Goal: Task Accomplishment & Management: Manage account settings

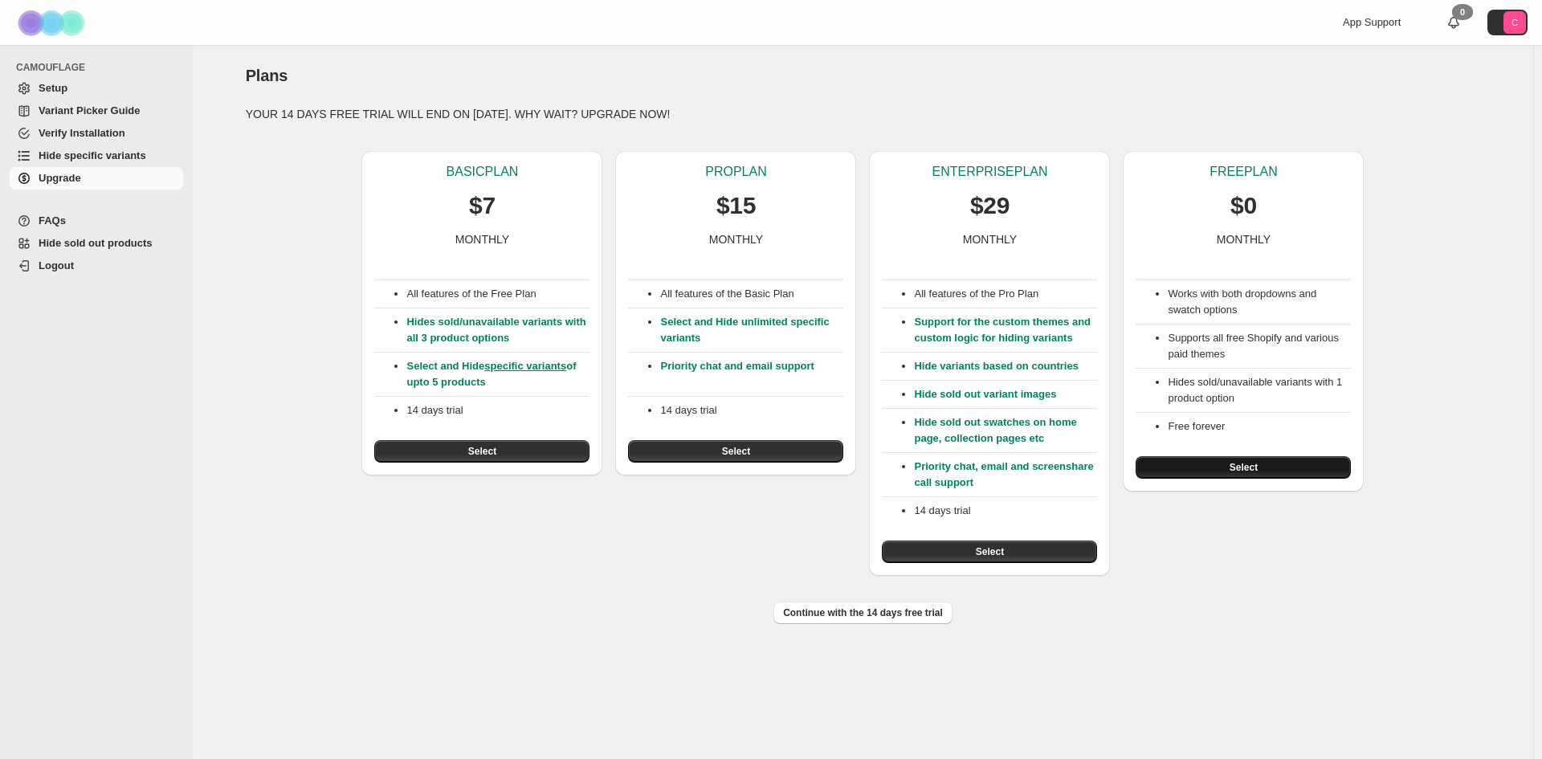
click at [1294, 463] on button "Select" at bounding box center [1243, 467] width 215 height 22
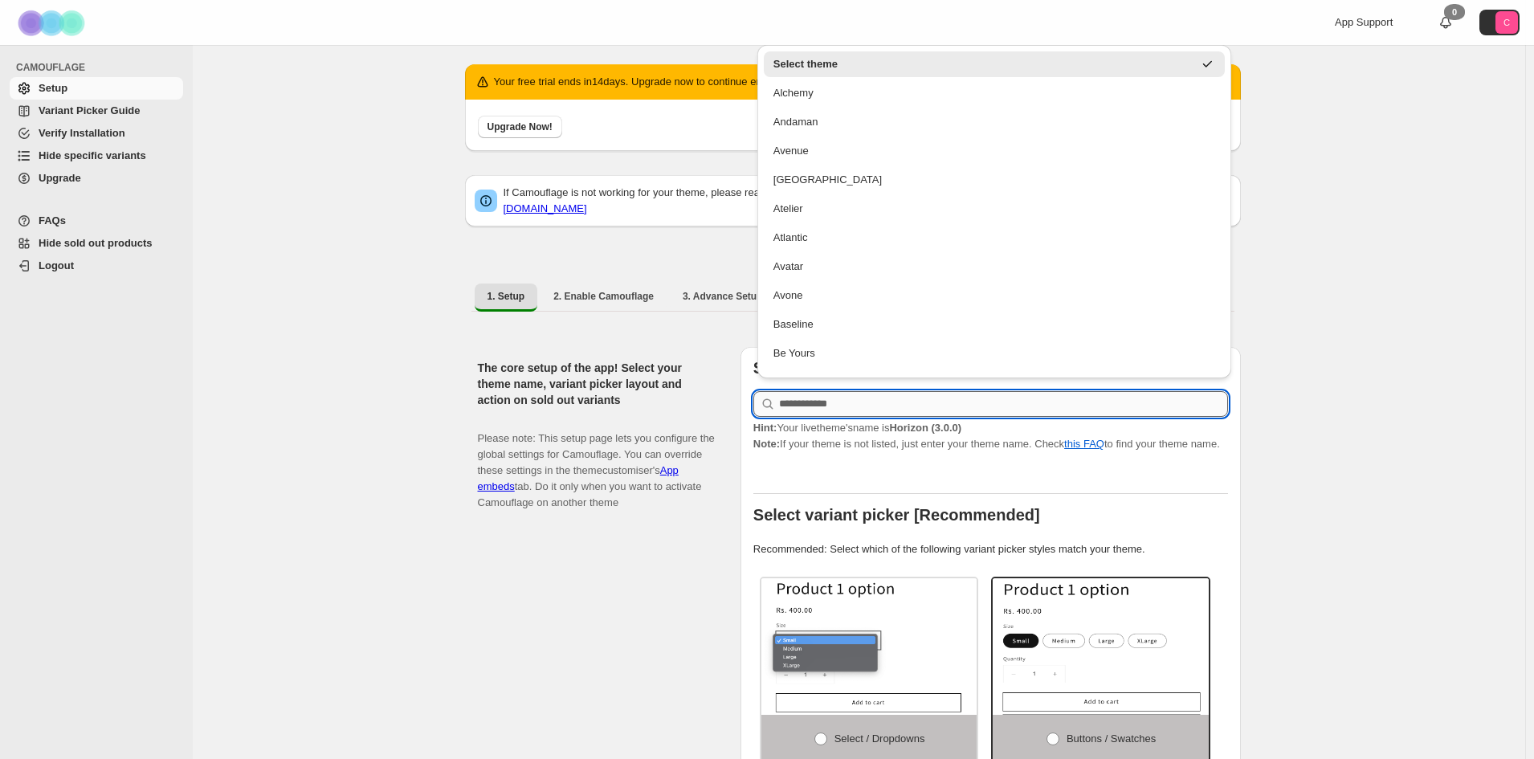
click at [876, 397] on input "text" at bounding box center [1003, 404] width 449 height 26
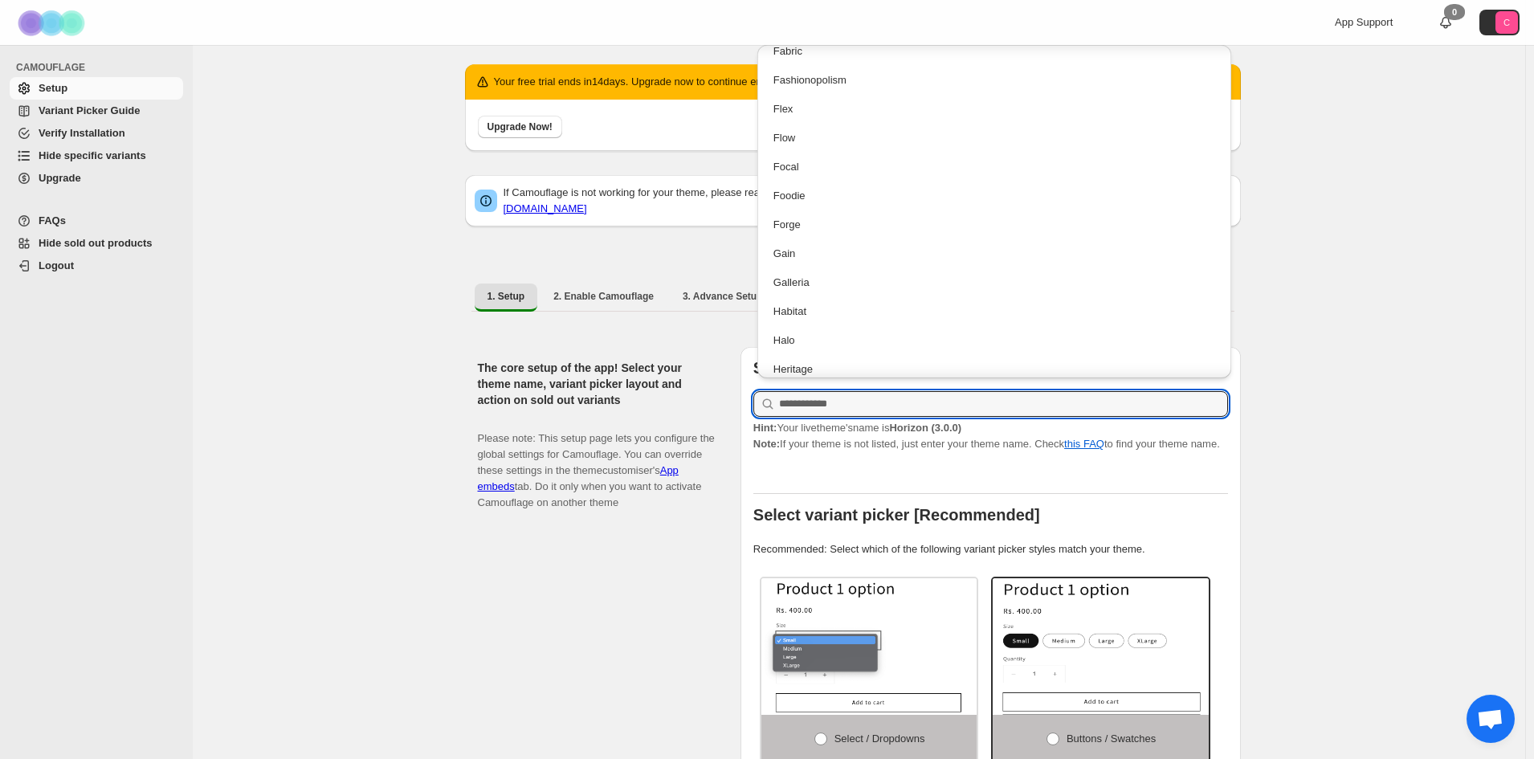
scroll to position [1767, 0]
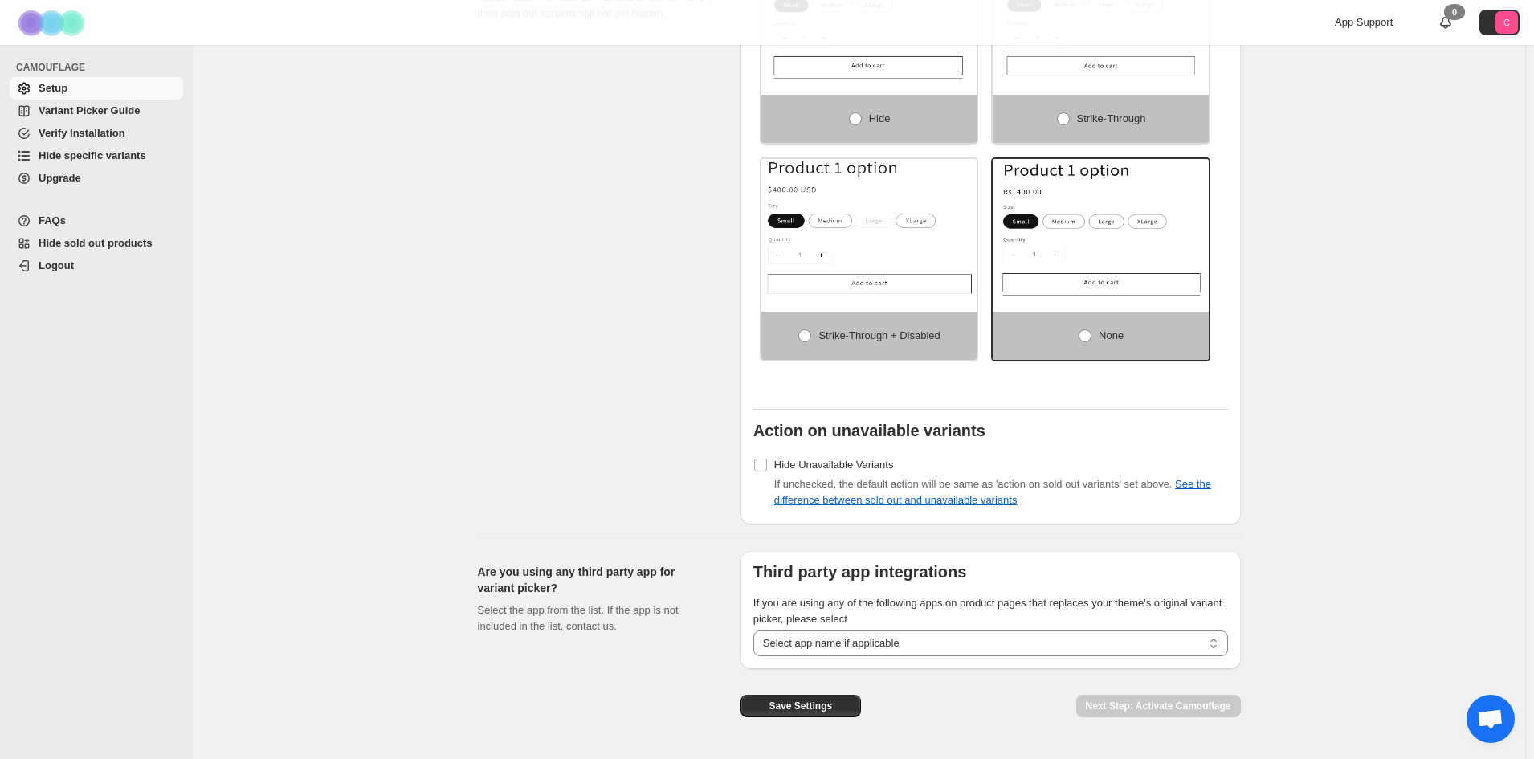
scroll to position [1196, 0]
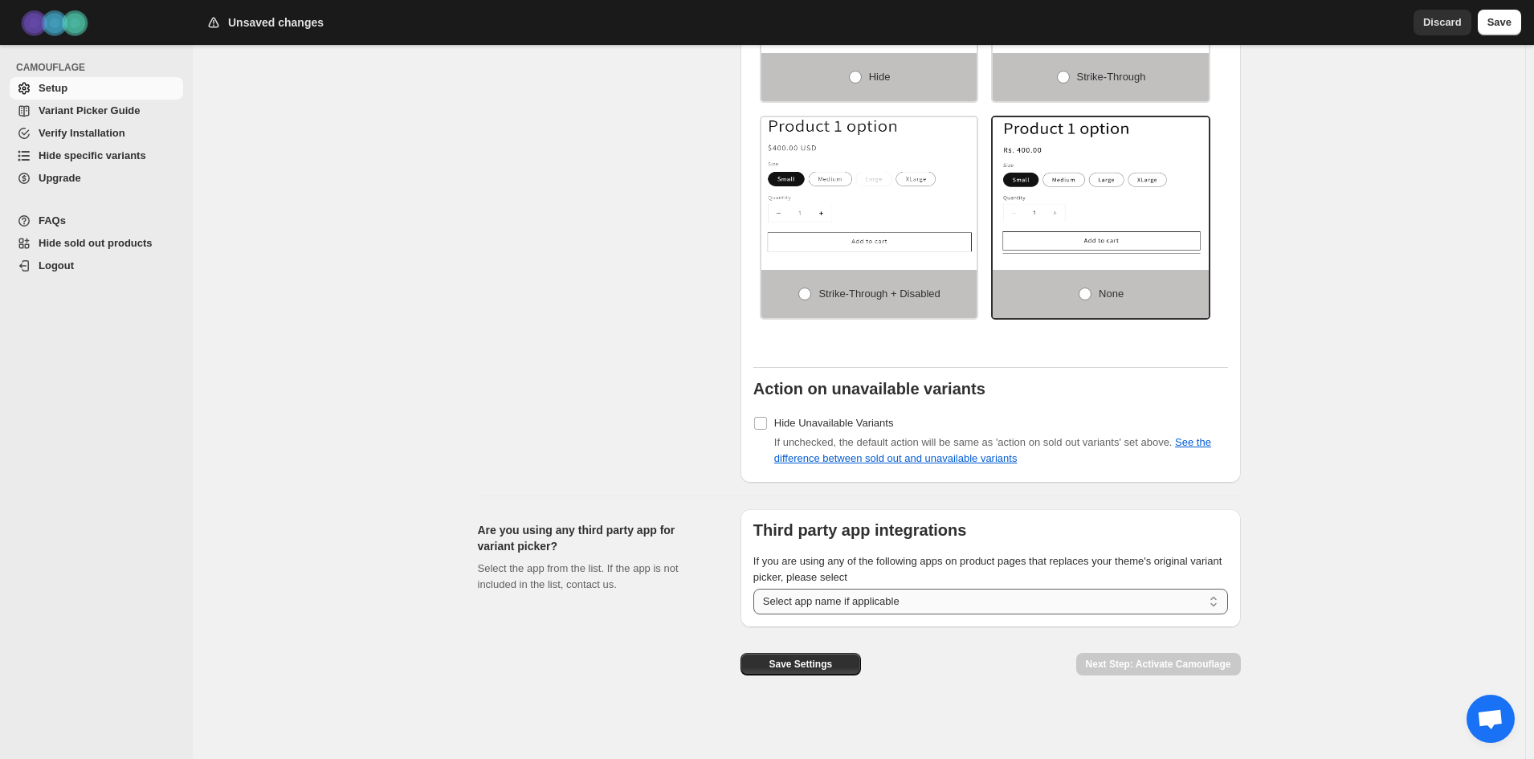
click at [932, 604] on select "**********" at bounding box center [991, 602] width 475 height 26
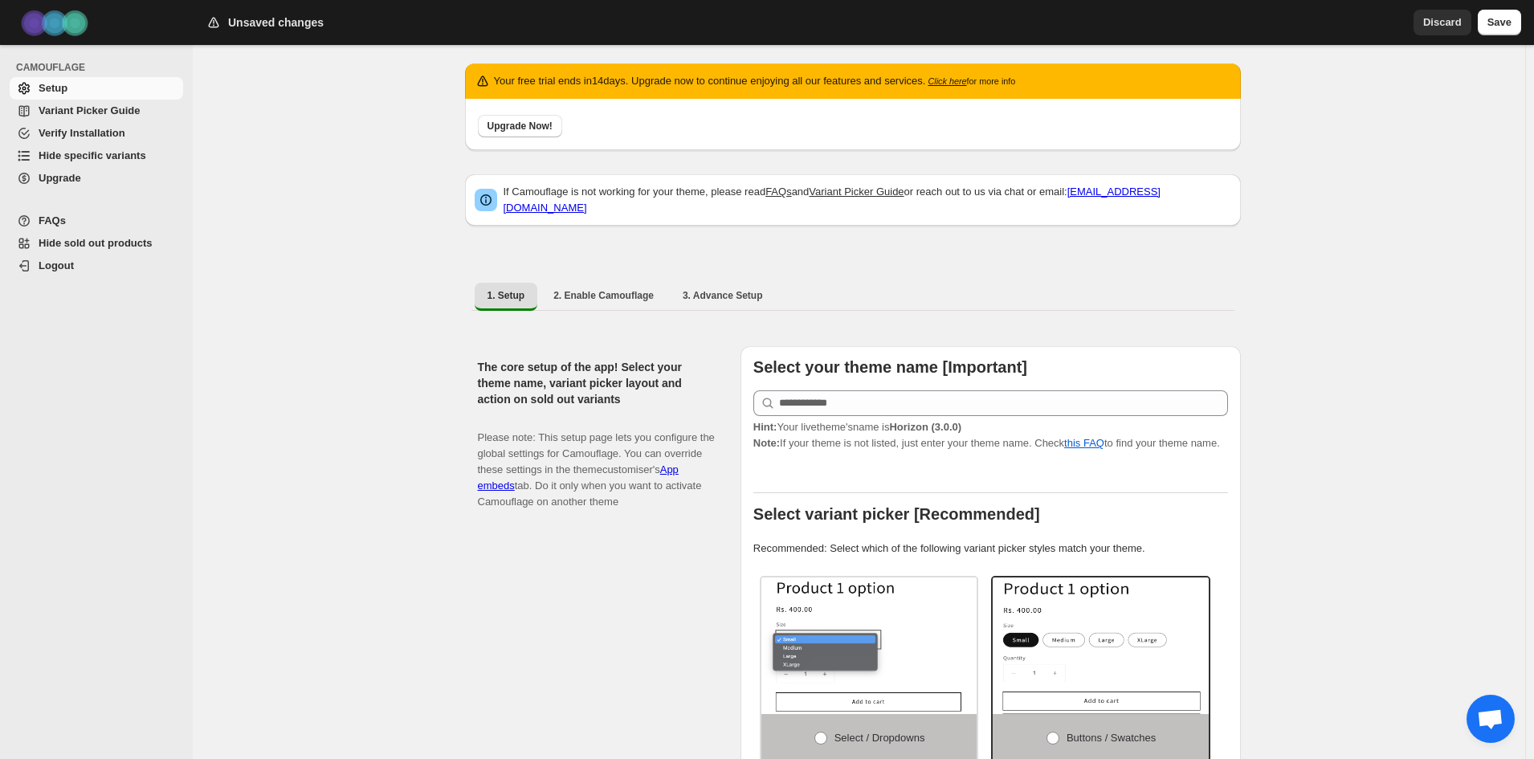
scroll to position [0, 0]
click at [610, 291] on span "2. Enable Camouflage" at bounding box center [604, 296] width 100 height 13
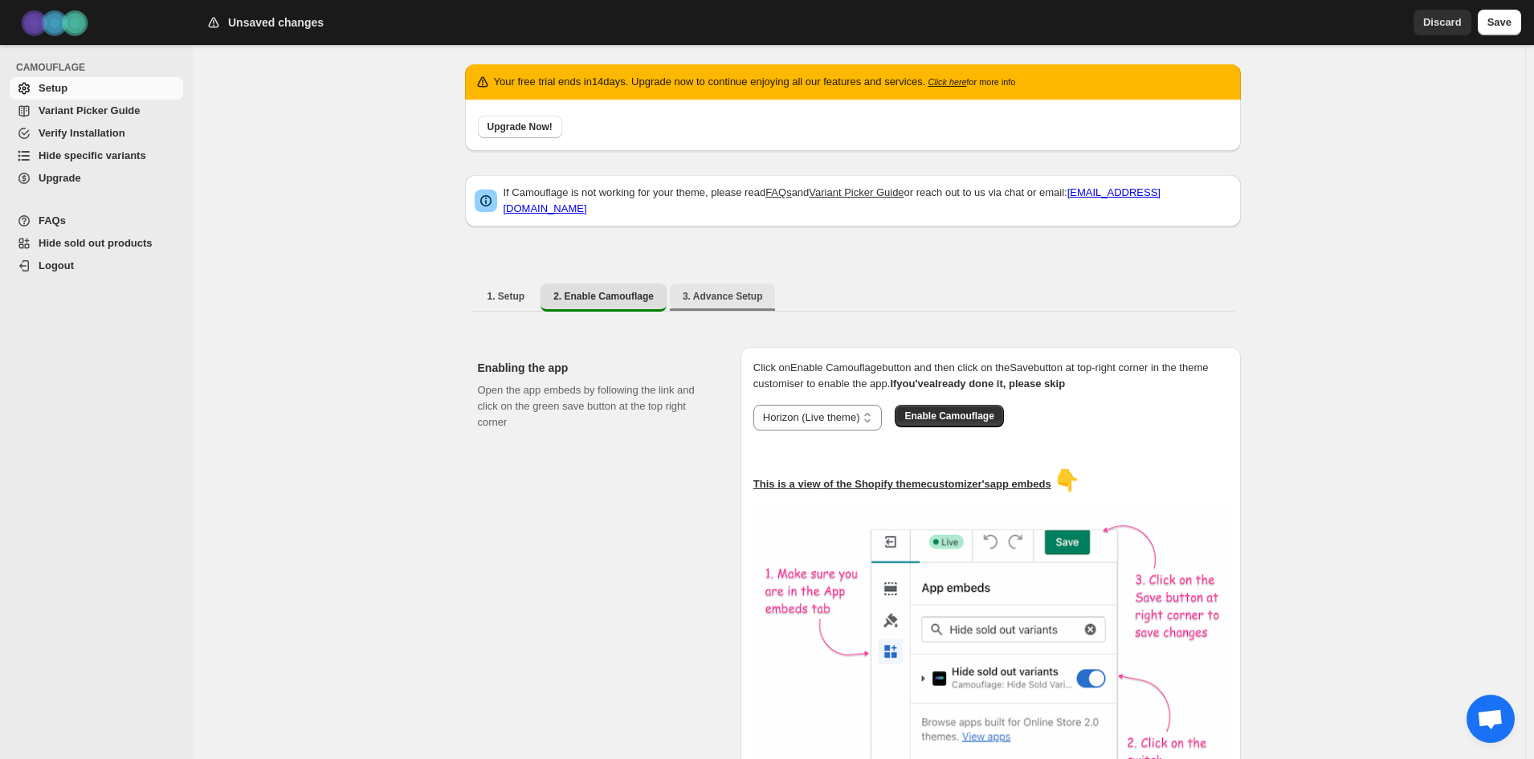
click at [742, 290] on span "3. Advance Setup" at bounding box center [723, 296] width 80 height 13
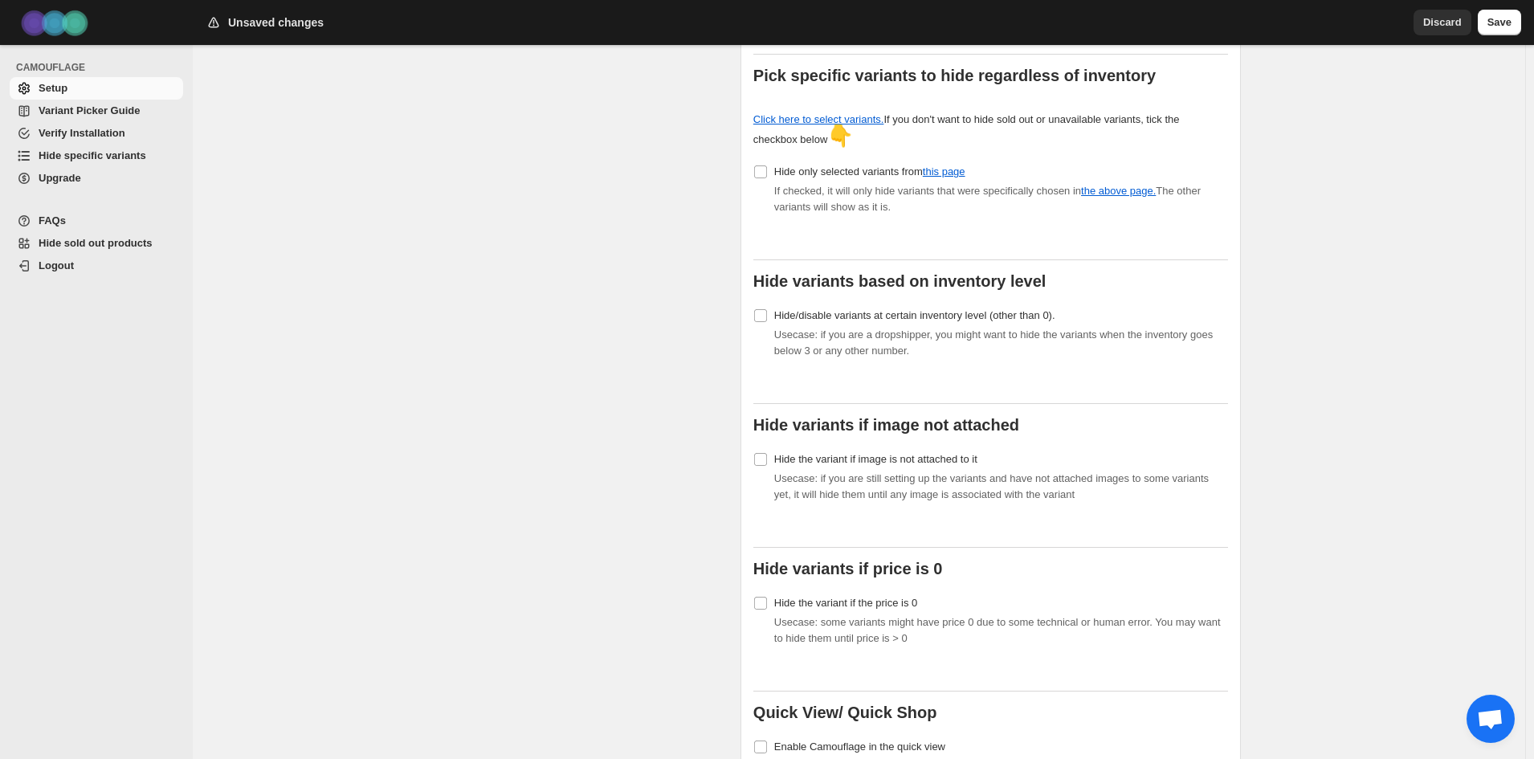
scroll to position [643, 0]
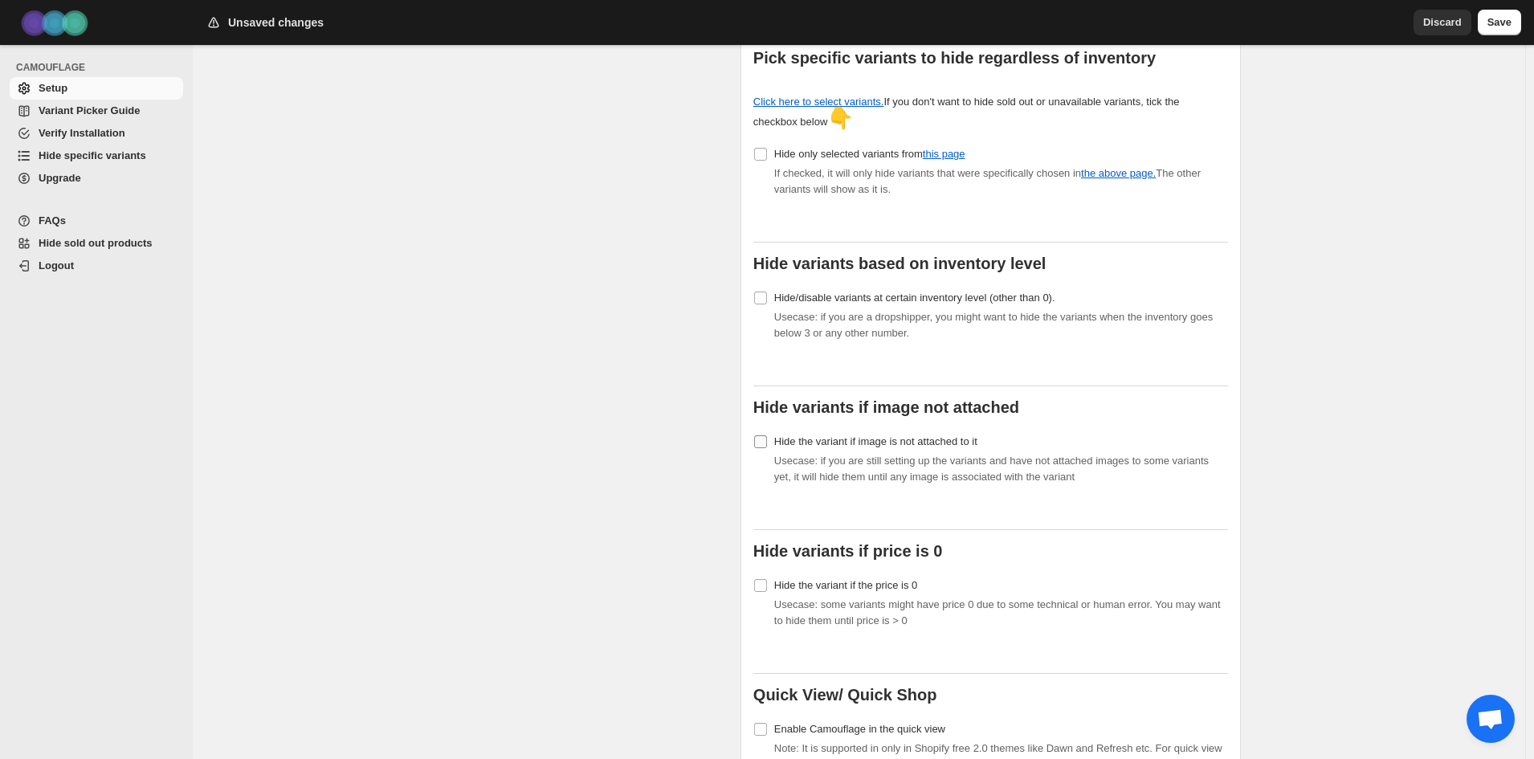
click at [771, 431] on label "Hide the variant if image is not attached to it" at bounding box center [866, 442] width 224 height 22
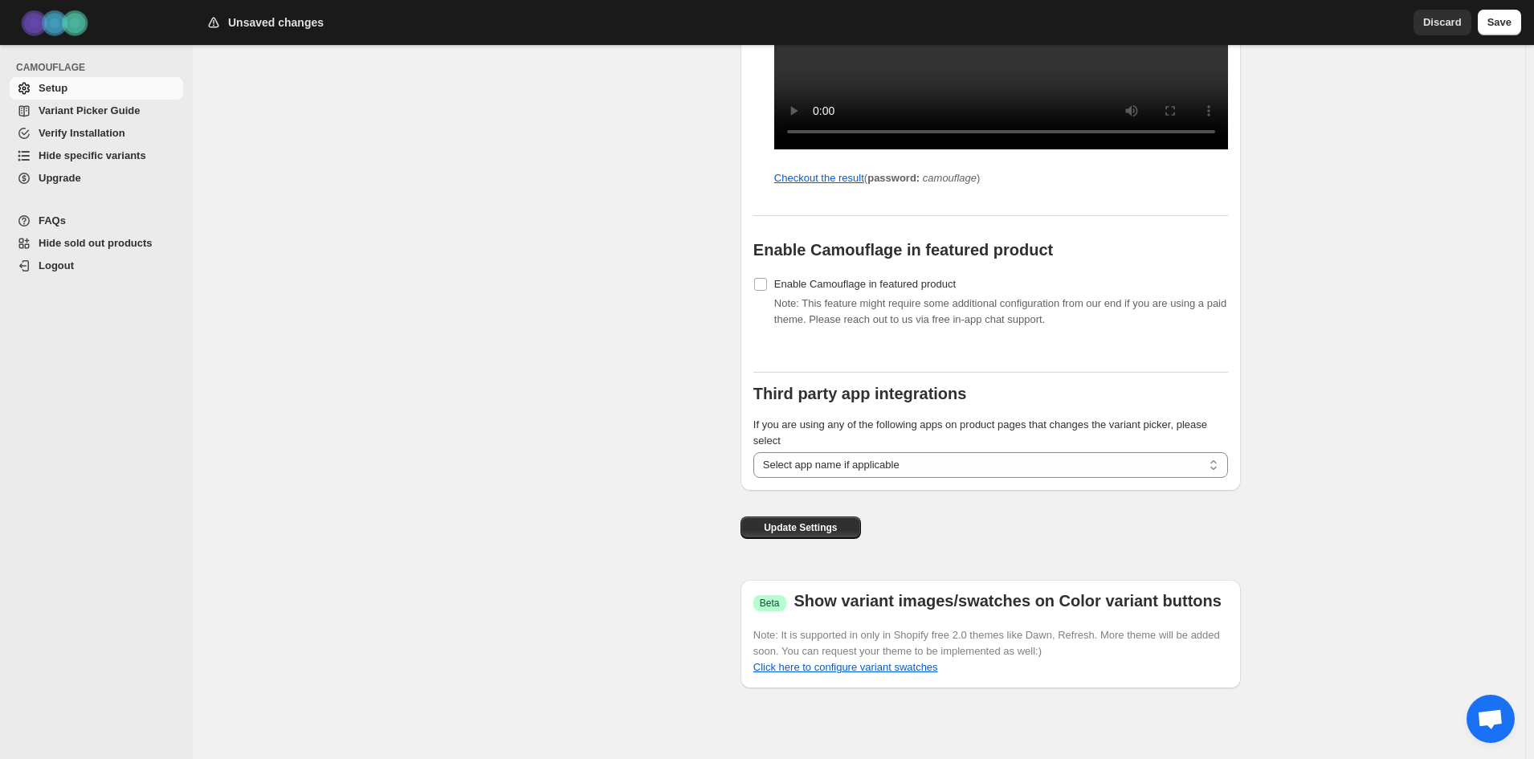
scroll to position [1715, 0]
click at [803, 521] on span "Update Settings" at bounding box center [800, 527] width 73 height 13
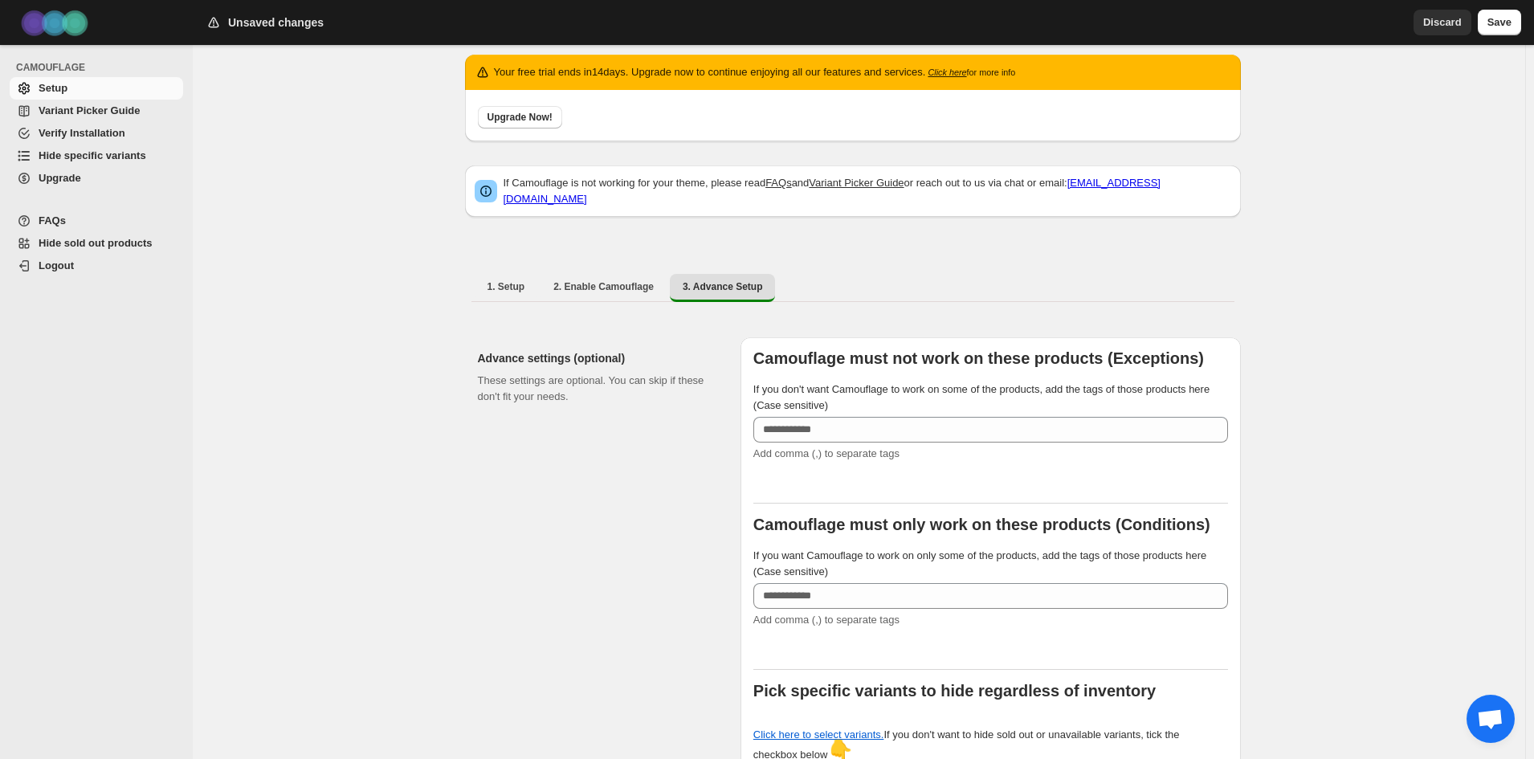
scroll to position [0, 0]
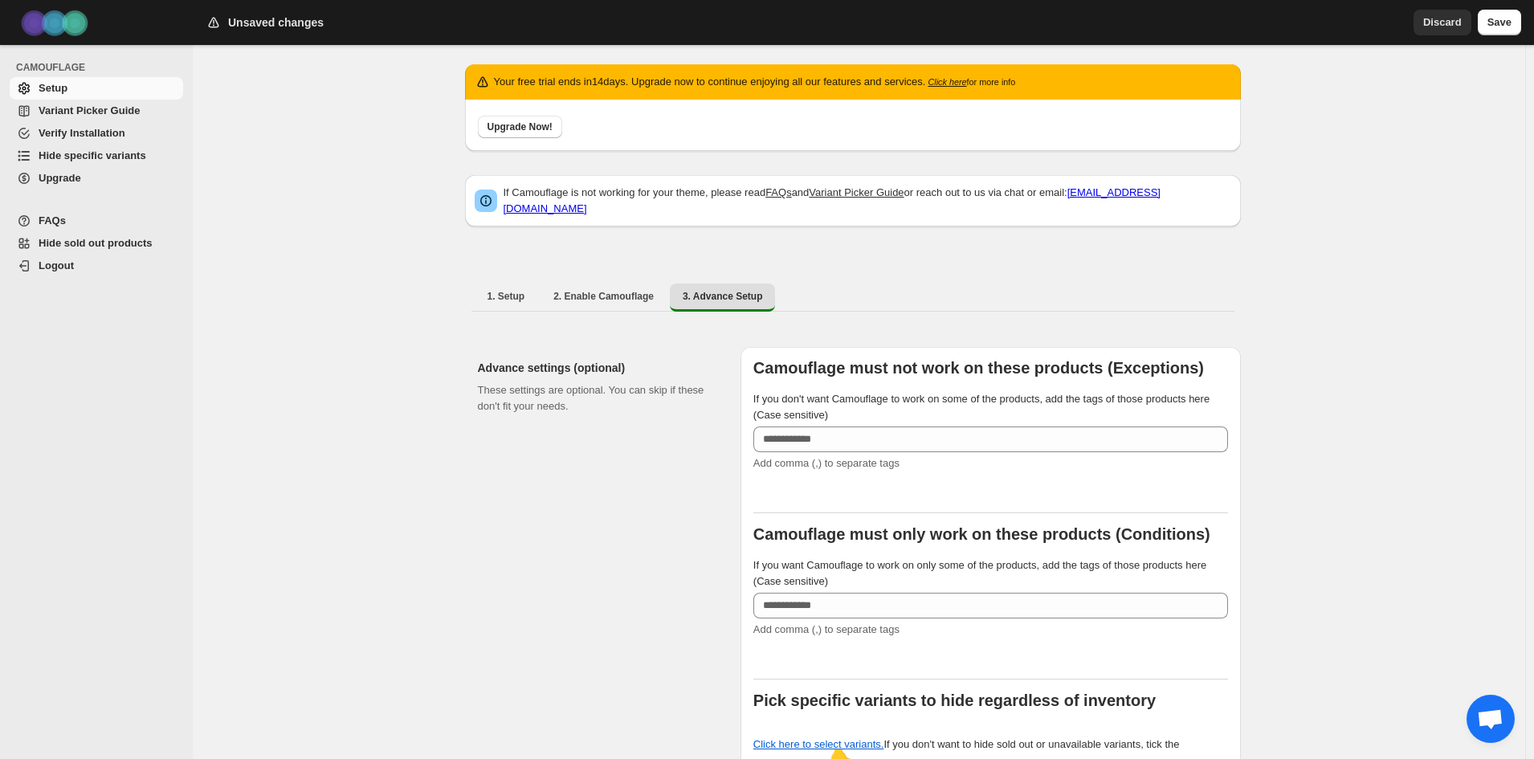
click at [1491, 18] on span "Save" at bounding box center [1500, 22] width 24 height 16
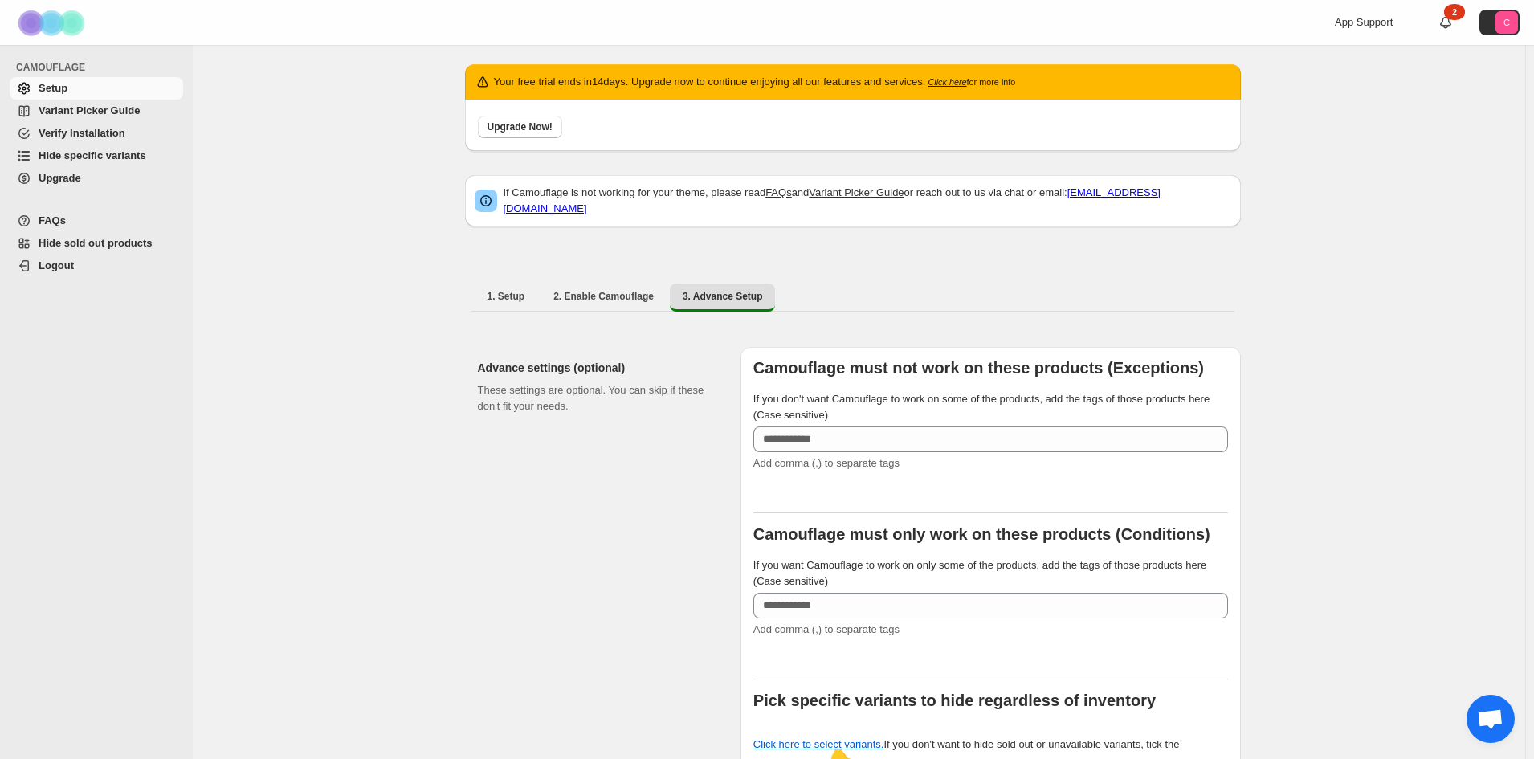
click at [104, 116] on span "Variant Picker Guide" at bounding box center [89, 110] width 101 height 12
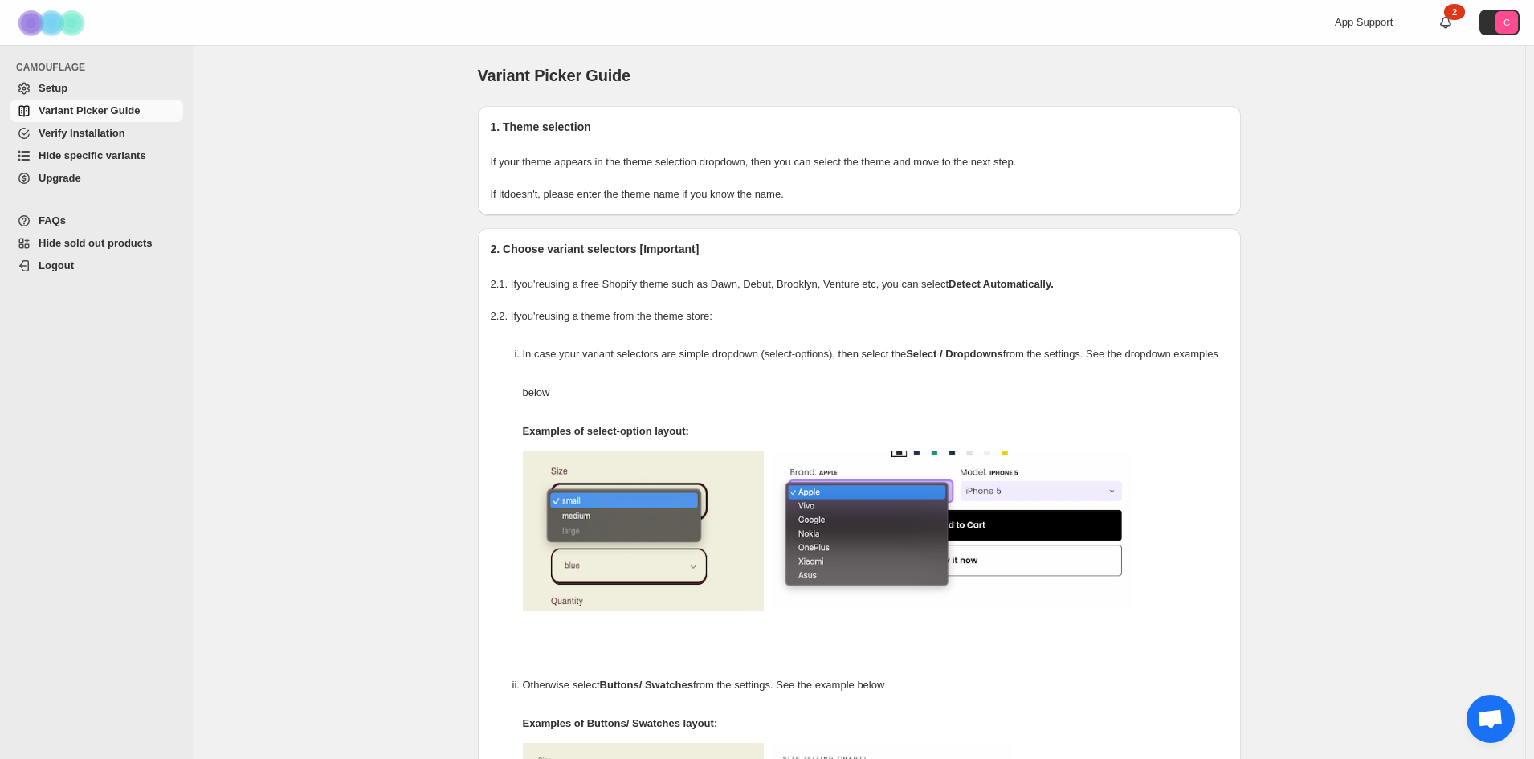
click at [121, 153] on span "Hide specific variants" at bounding box center [93, 155] width 108 height 12
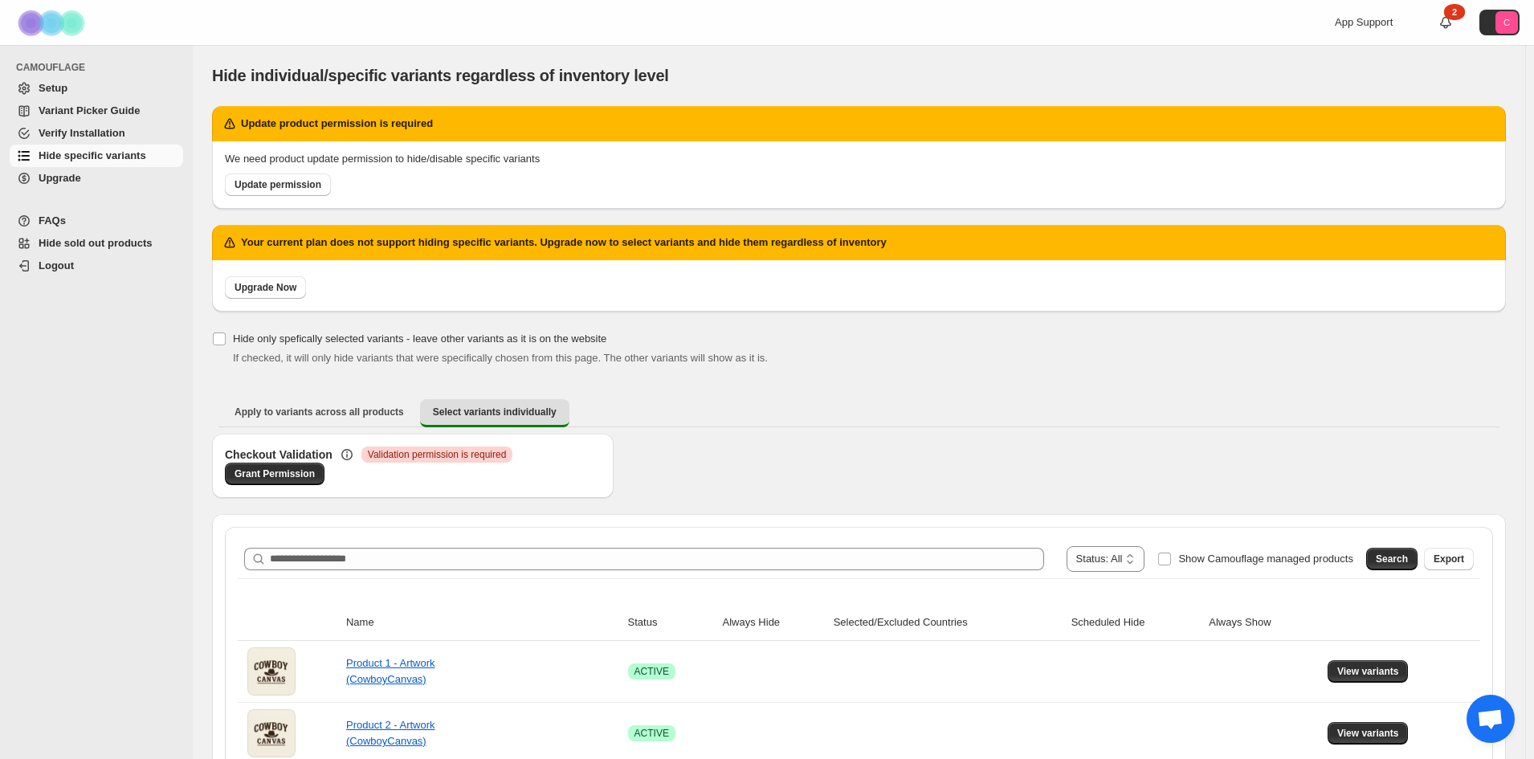
click at [467, 451] on span "Validation permission is required" at bounding box center [437, 454] width 139 height 13
click at [318, 185] on span "Update permission" at bounding box center [278, 184] width 87 height 13
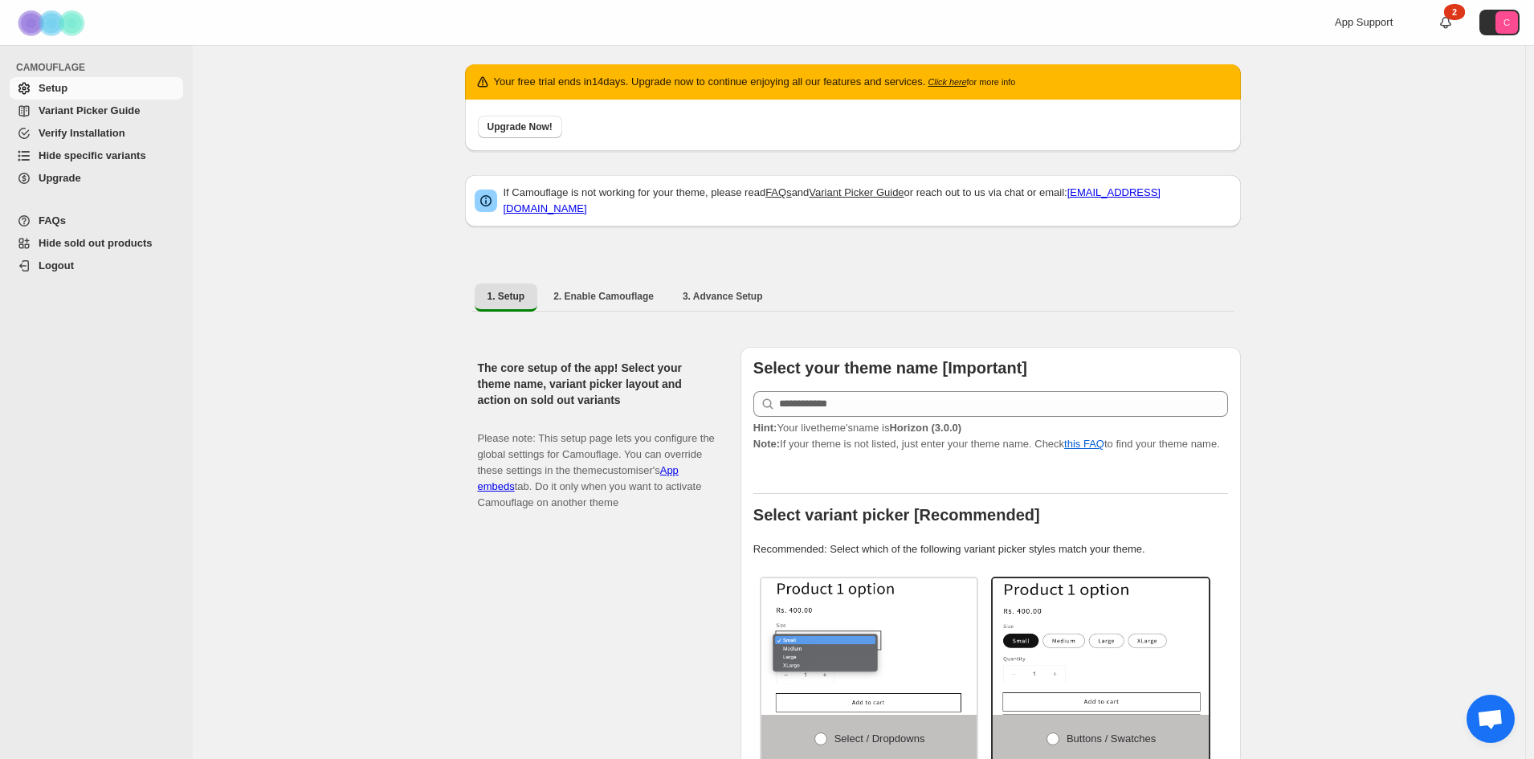
click at [89, 161] on span "Hide specific variants" at bounding box center [93, 155] width 108 height 12
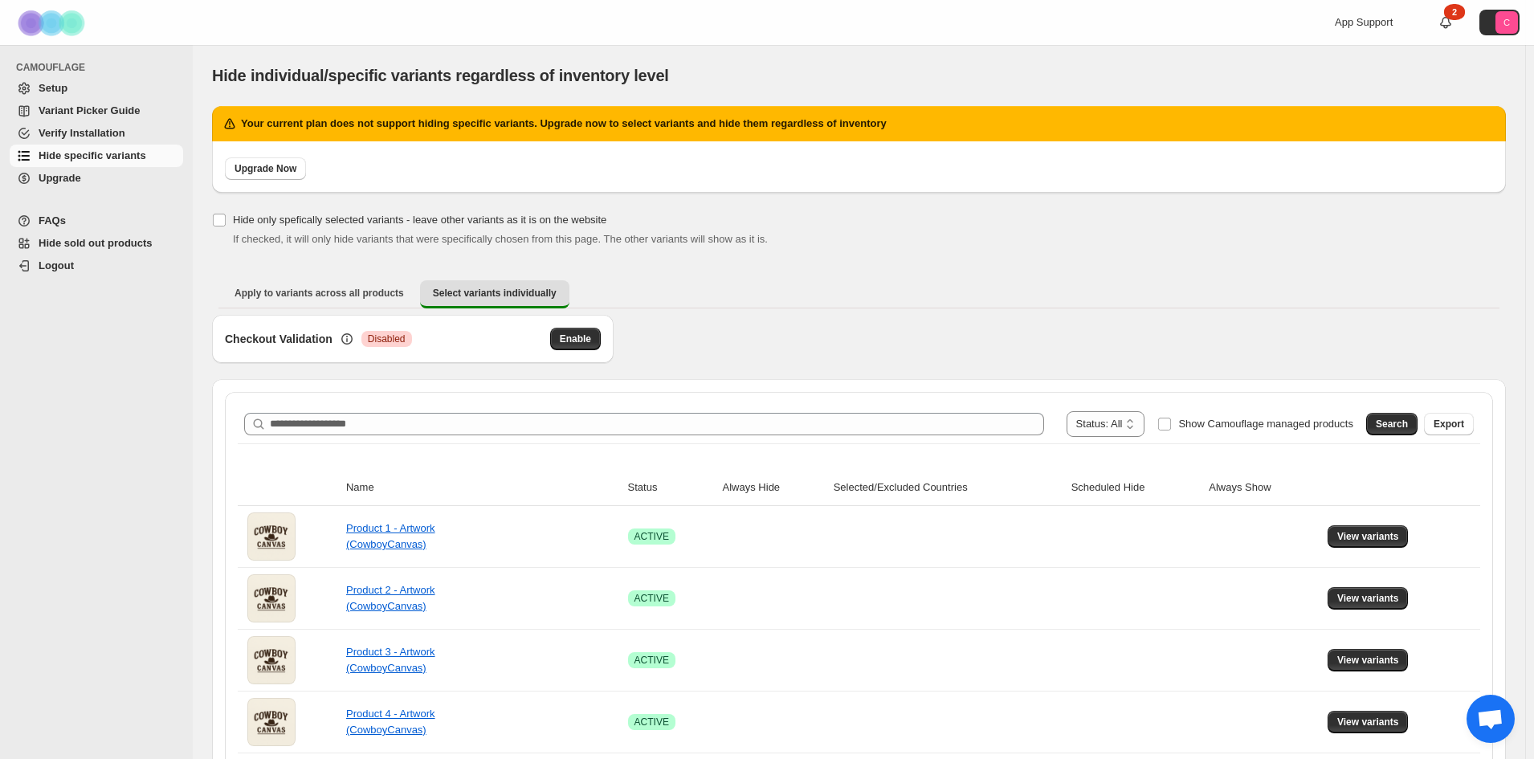
click at [388, 340] on span "Disabled" at bounding box center [387, 339] width 38 height 13
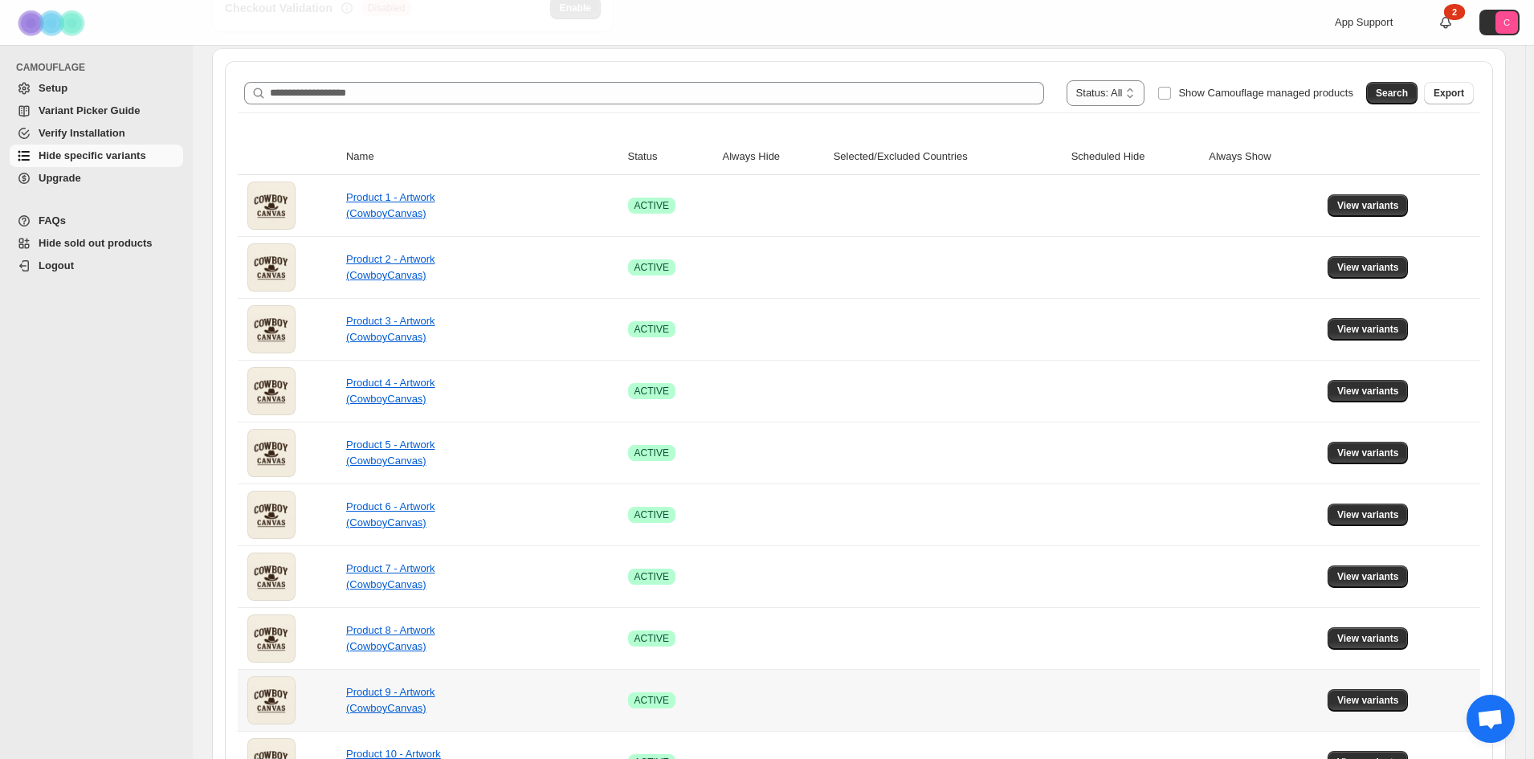
scroll to position [174, 0]
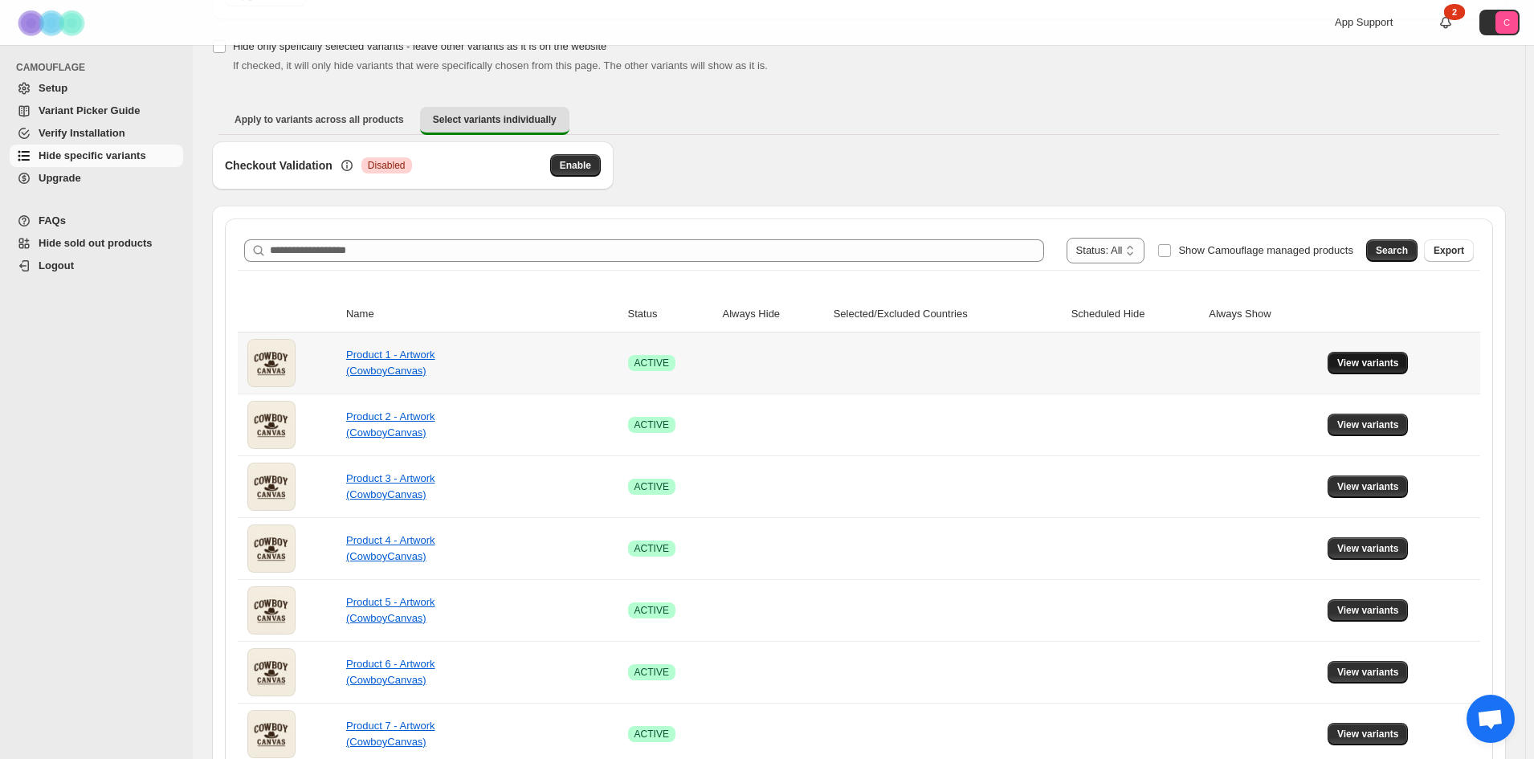
click at [1361, 356] on button "View variants" at bounding box center [1368, 363] width 81 height 22
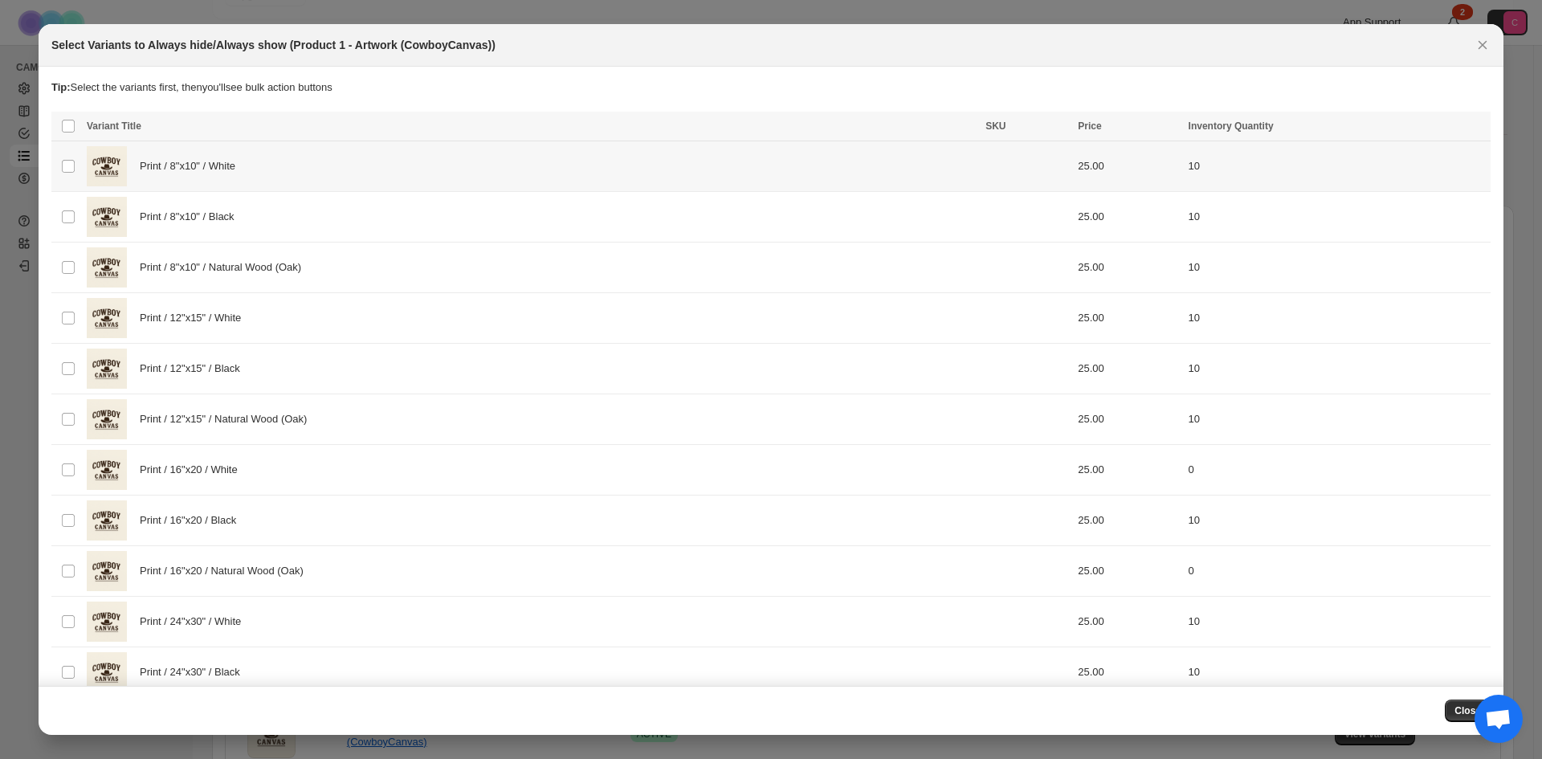
click at [174, 177] on div "Print / 8"x10" / White" at bounding box center [531, 166] width 889 height 40
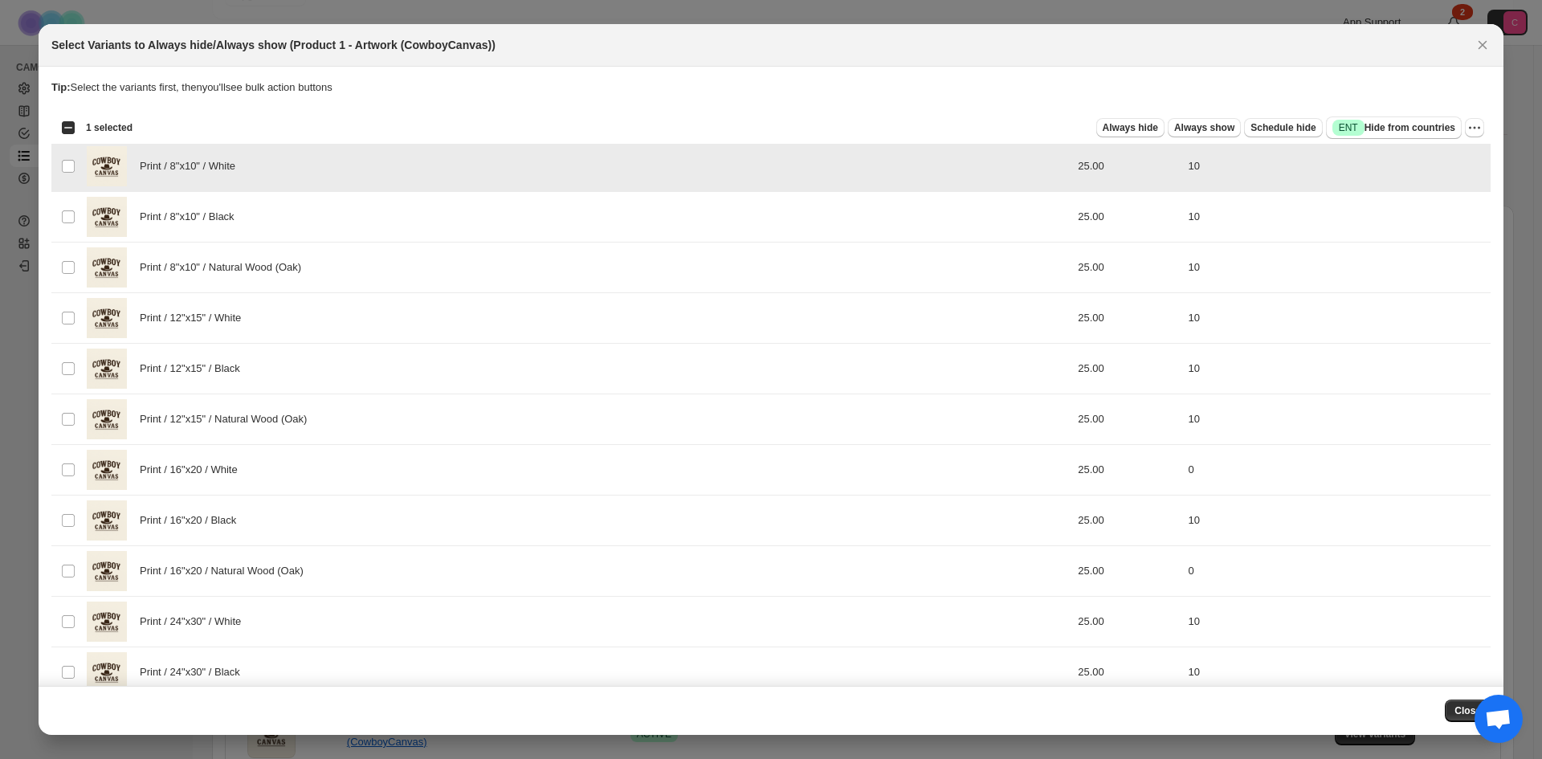
click at [174, 175] on div "Print / 8"x10" / White" at bounding box center [531, 166] width 889 height 40
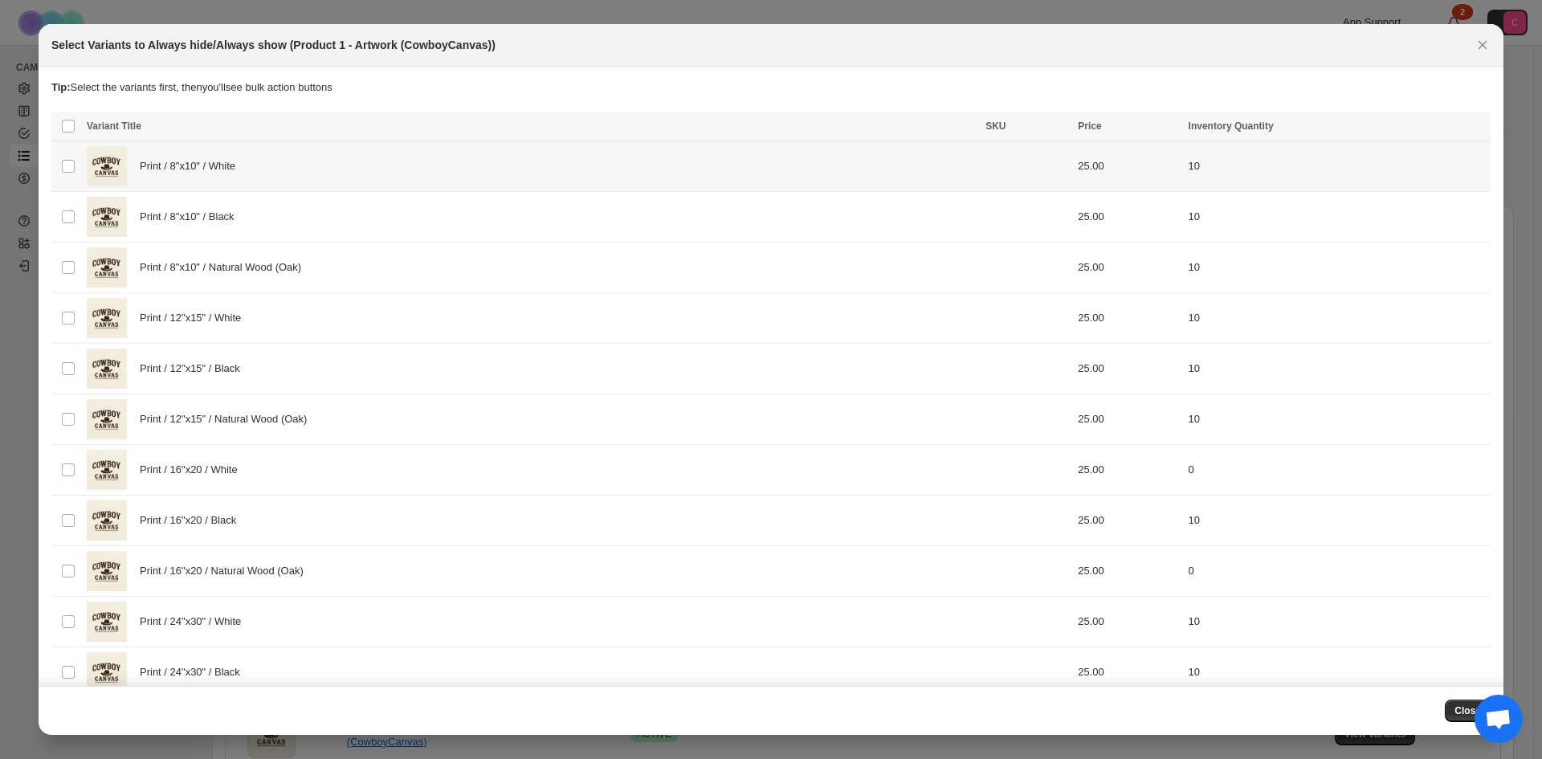
click at [174, 175] on div "Print / 8"x10" / White" at bounding box center [531, 166] width 889 height 40
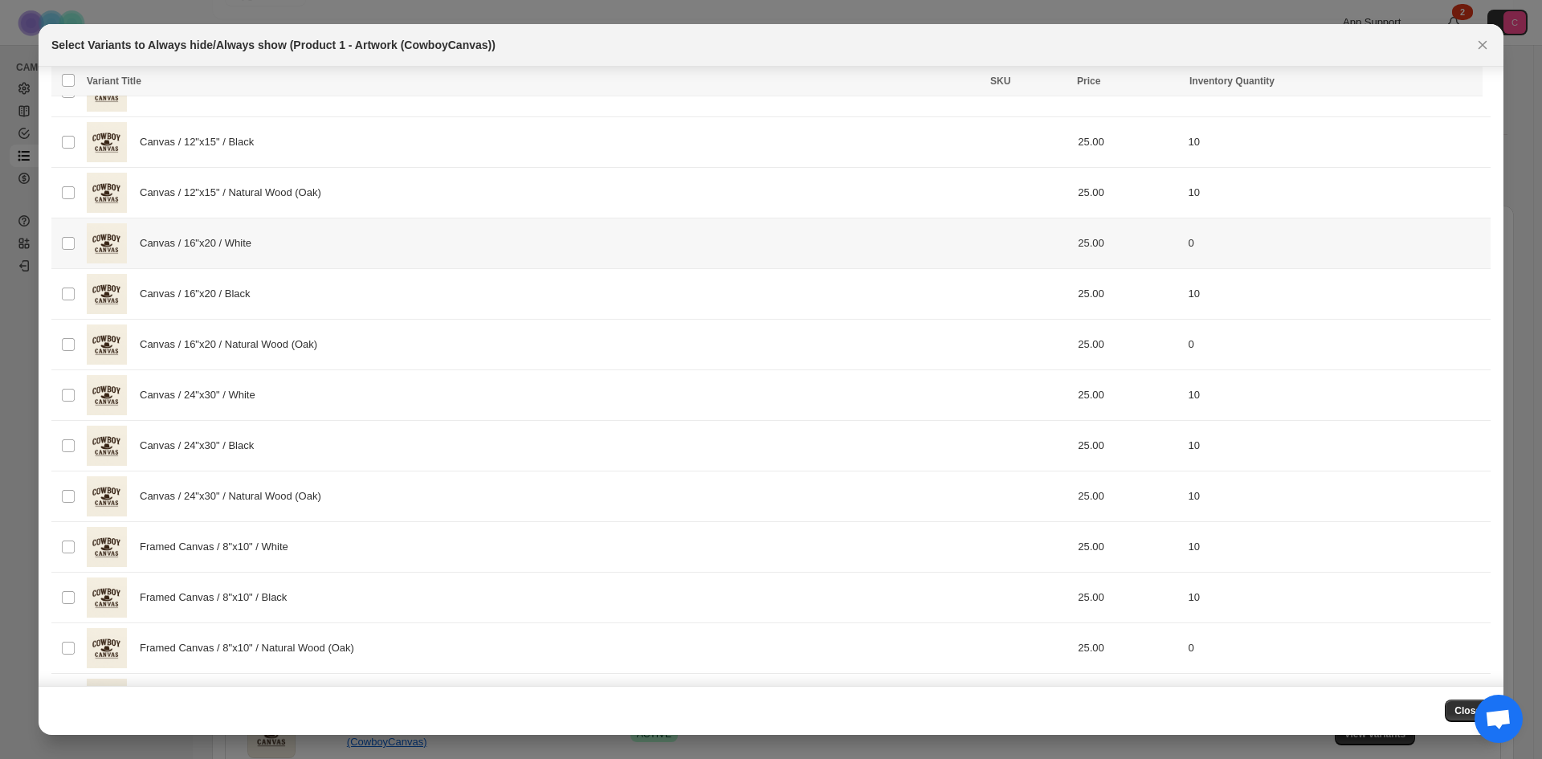
scroll to position [1526, 0]
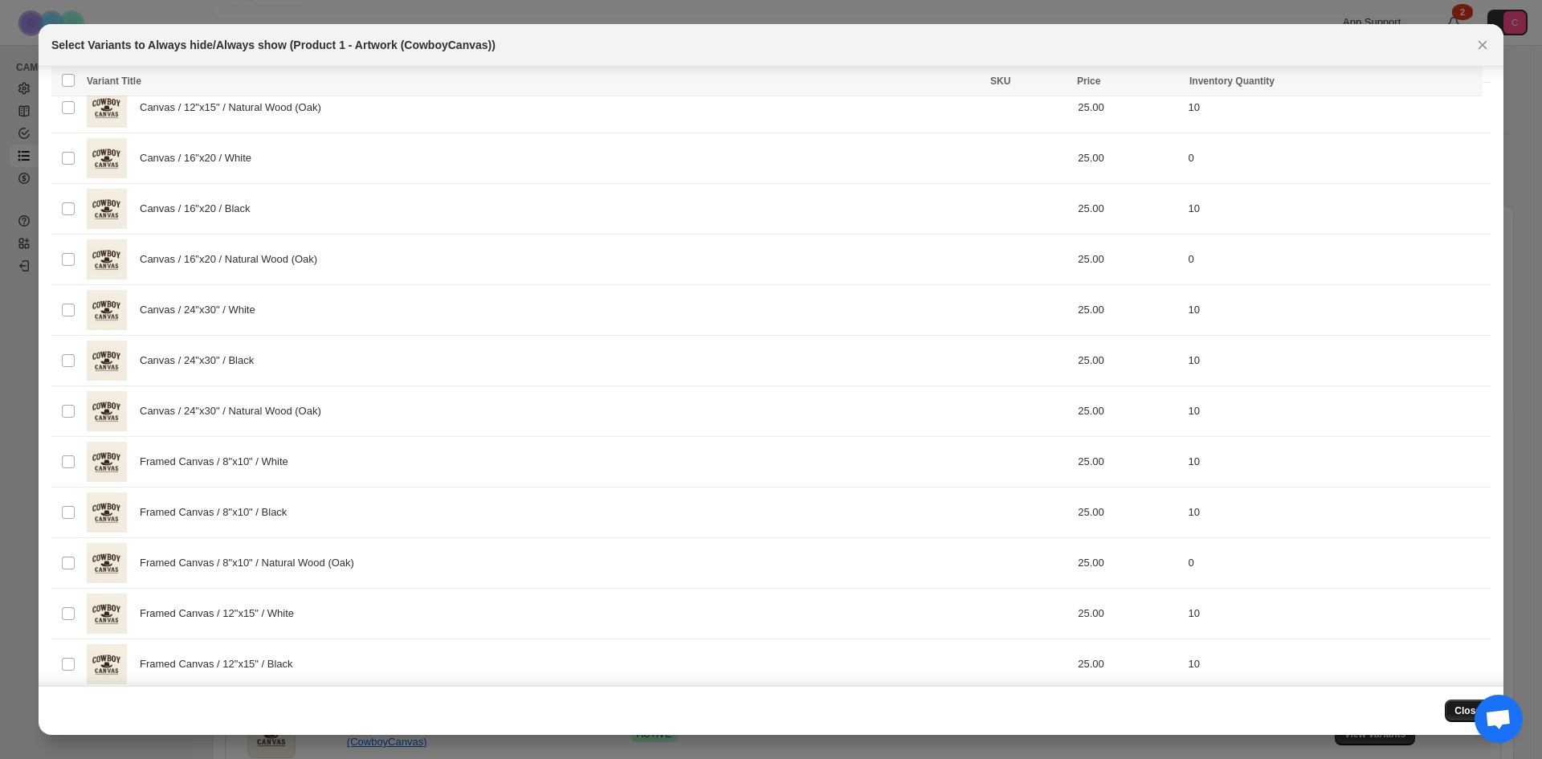
click at [1452, 708] on button "Close" at bounding box center [1468, 711] width 46 height 22
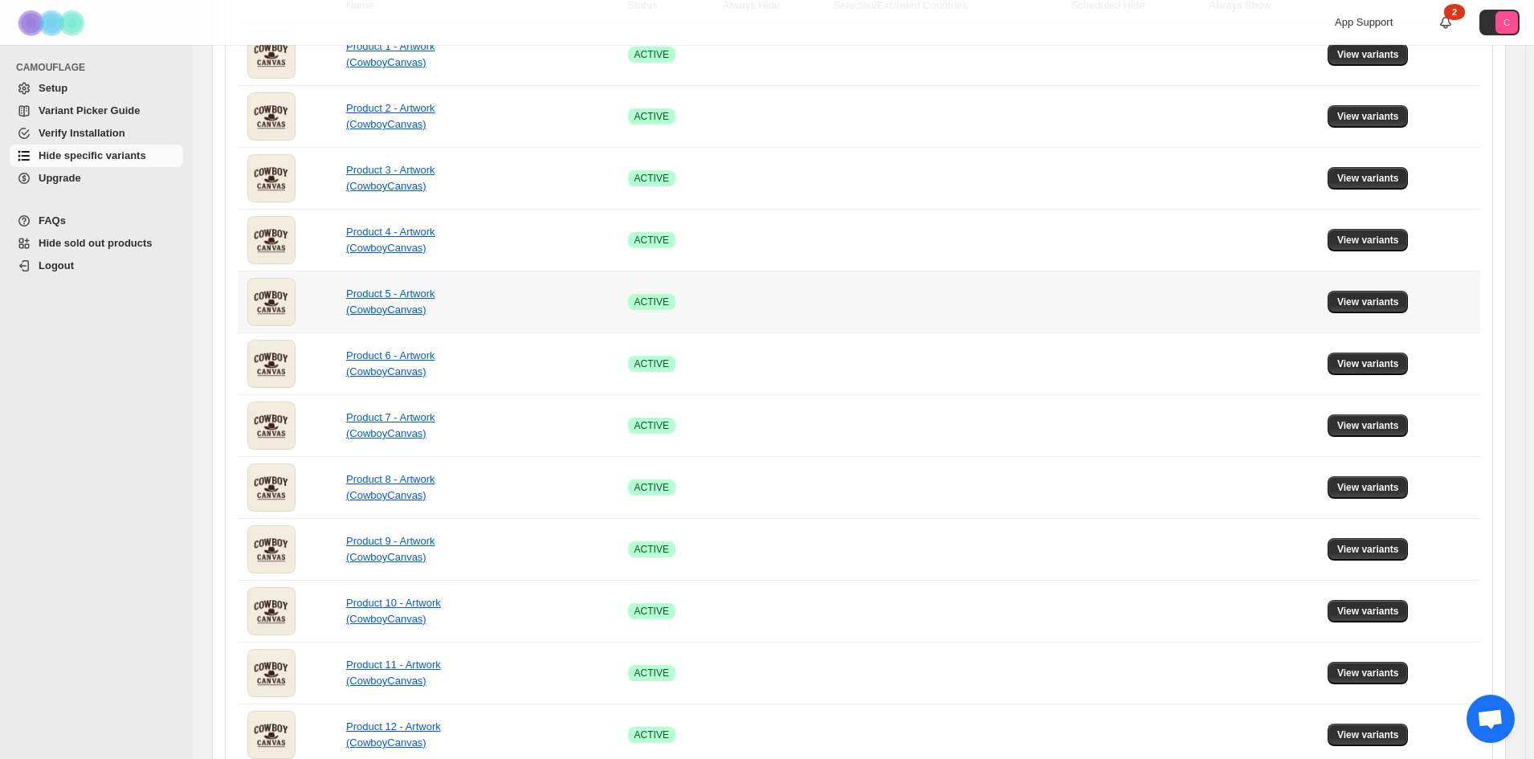
scroll to position [402, 0]
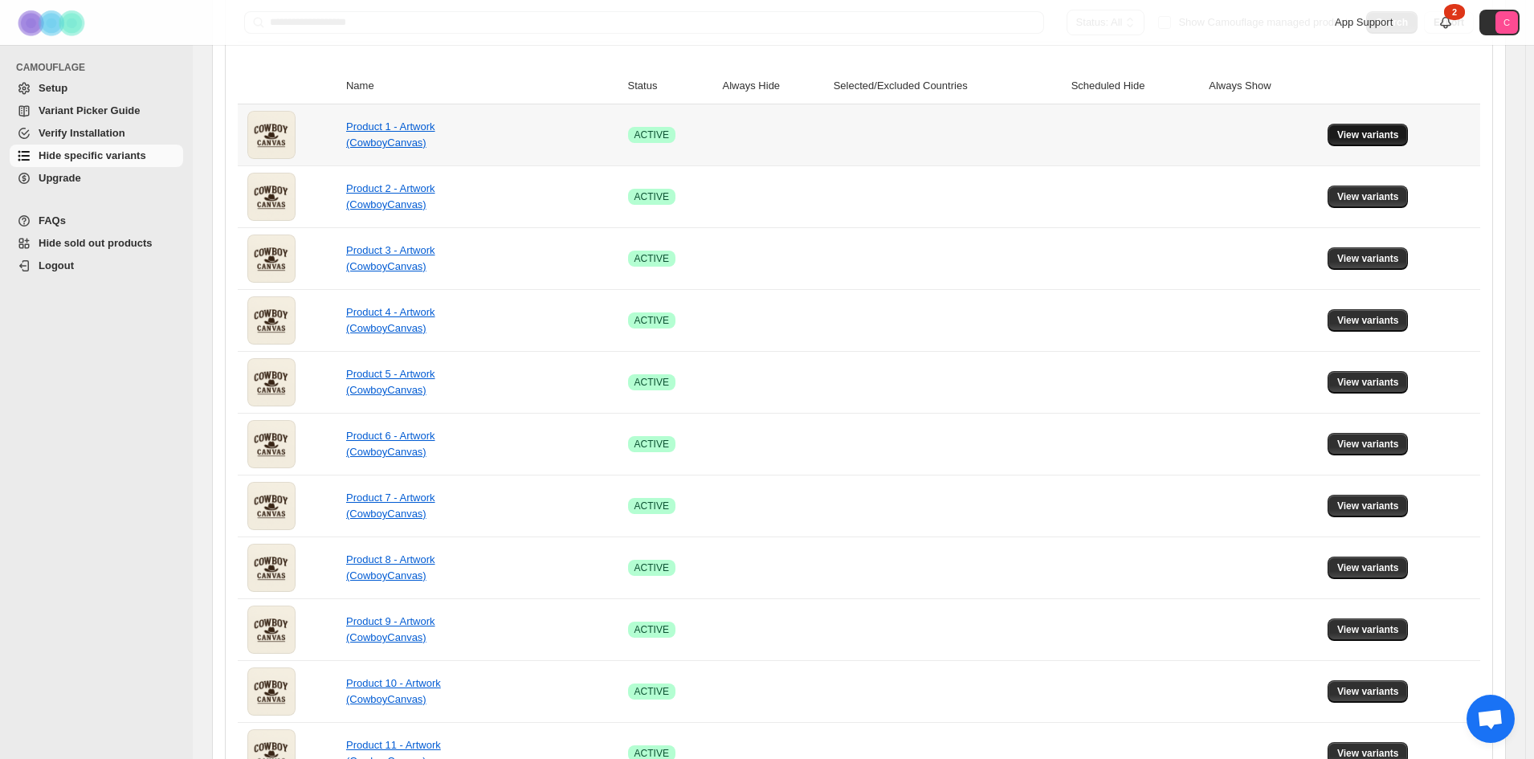
click at [1368, 137] on span "View variants" at bounding box center [1369, 135] width 62 height 13
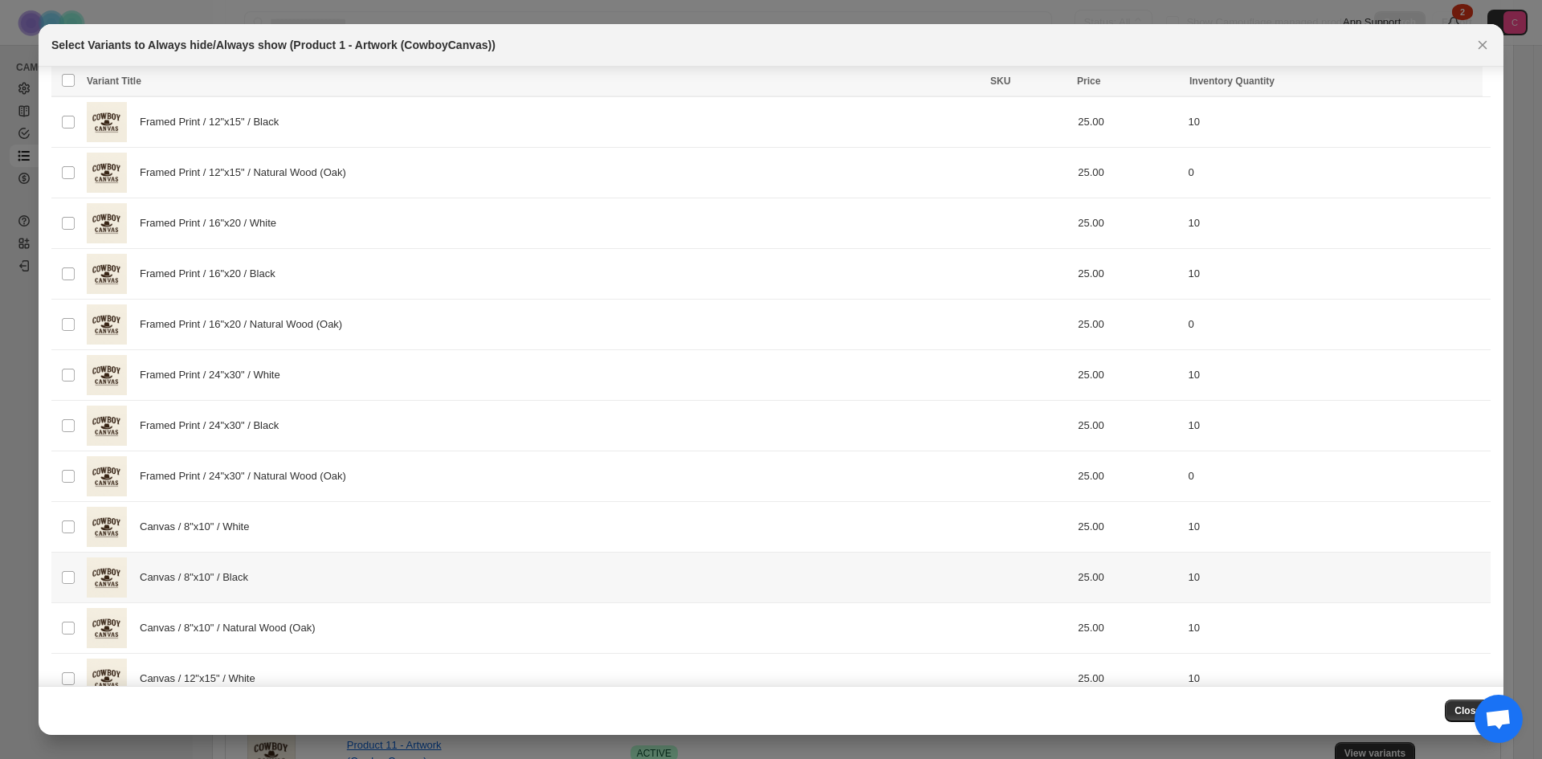
scroll to position [852, 0]
drag, startPoint x: 1451, startPoint y: 713, endPoint x: 1412, endPoint y: 710, distance: 39.5
click at [1451, 709] on button "Close" at bounding box center [1468, 711] width 46 height 22
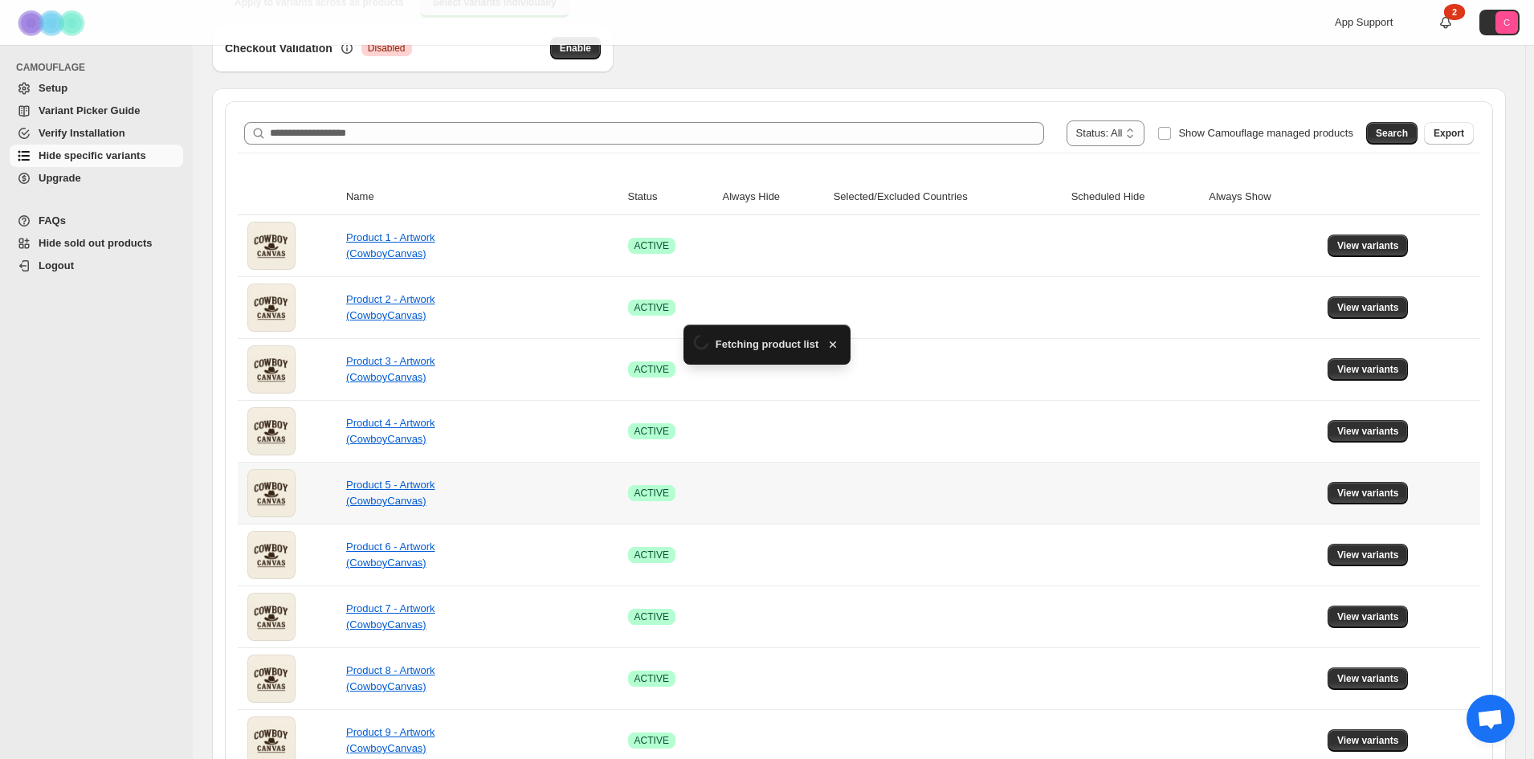
scroll to position [0, 0]
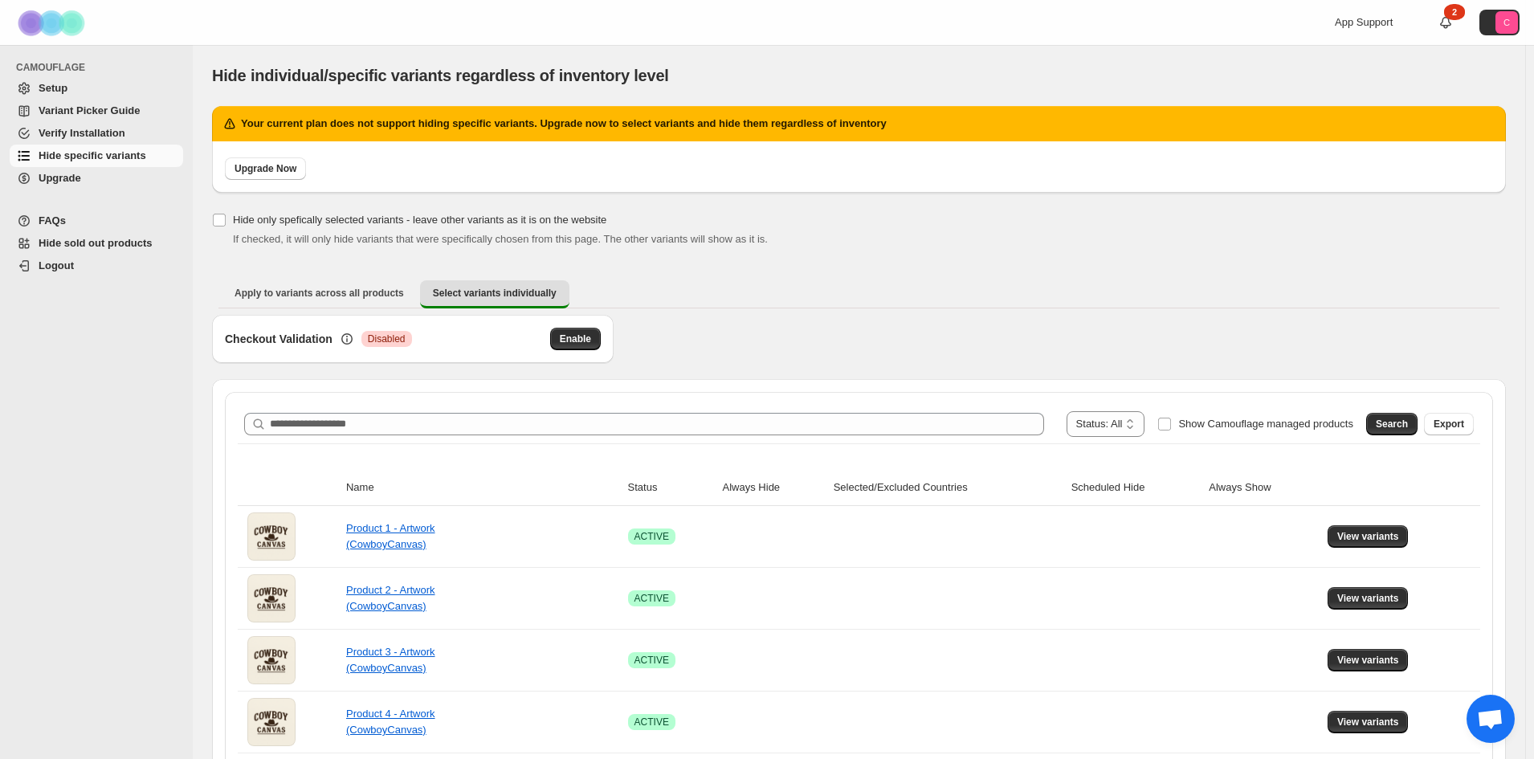
click at [68, 88] on span "Setup" at bounding box center [109, 88] width 141 height 16
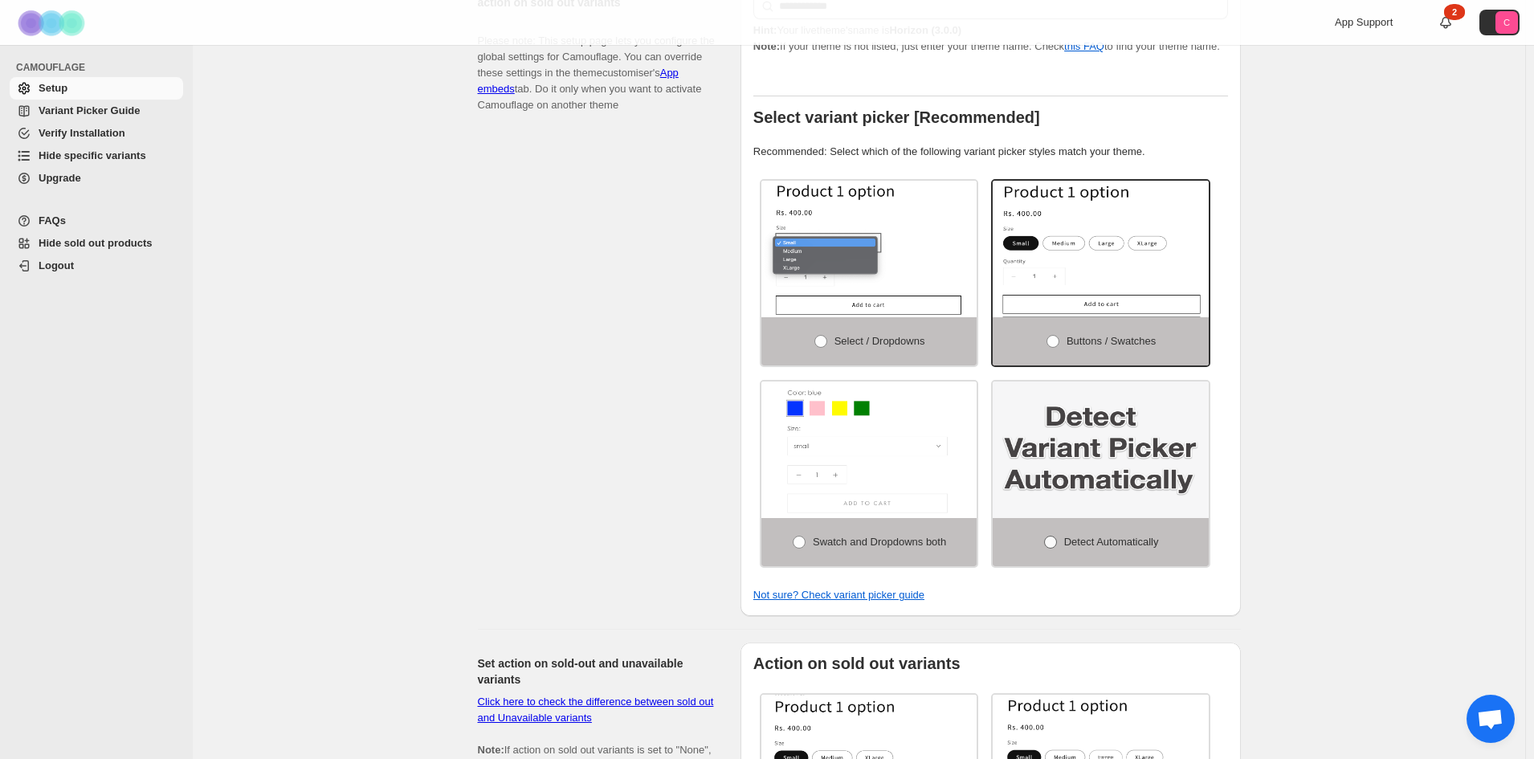
scroll to position [402, 0]
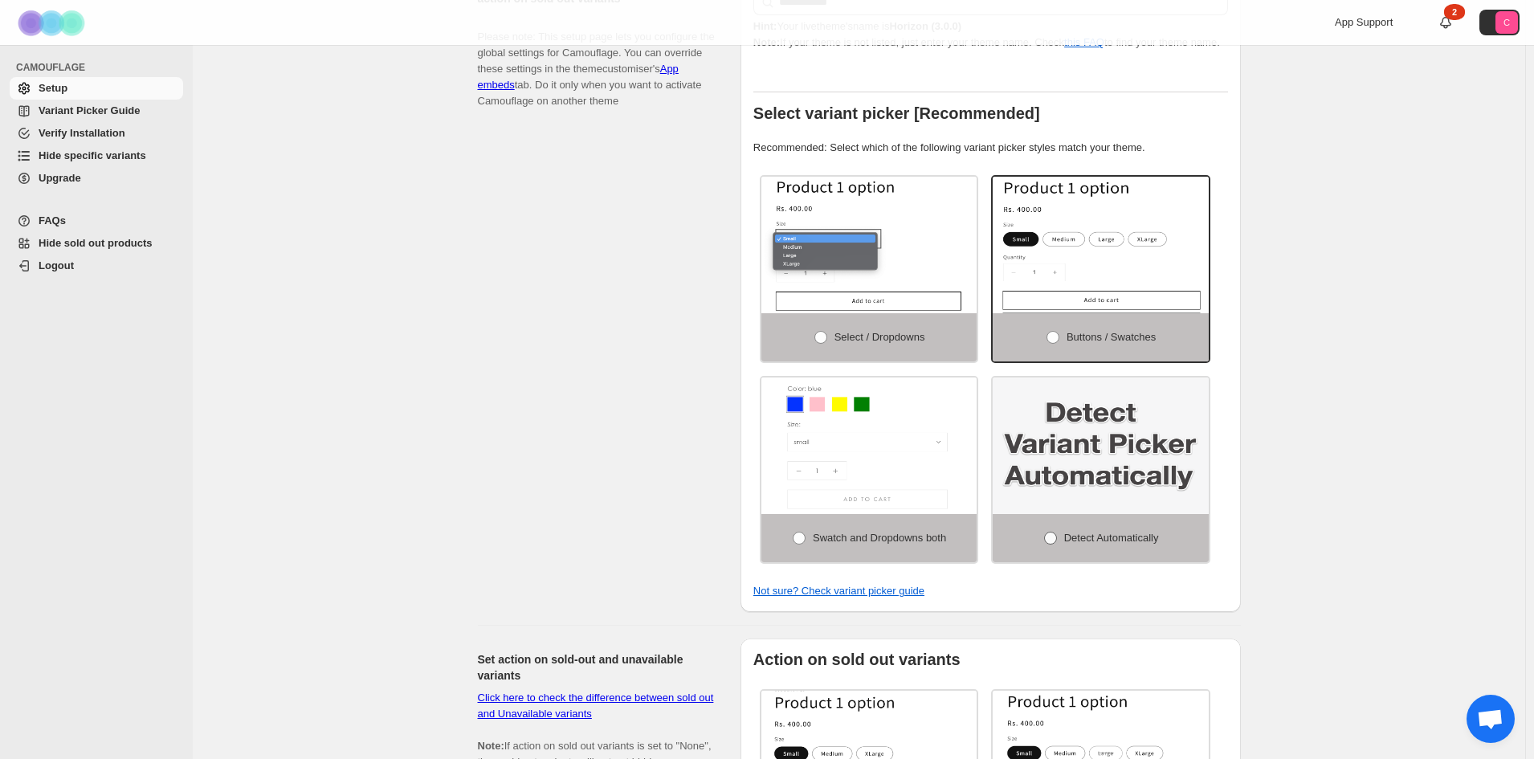
click at [1051, 541] on span at bounding box center [1050, 538] width 13 height 13
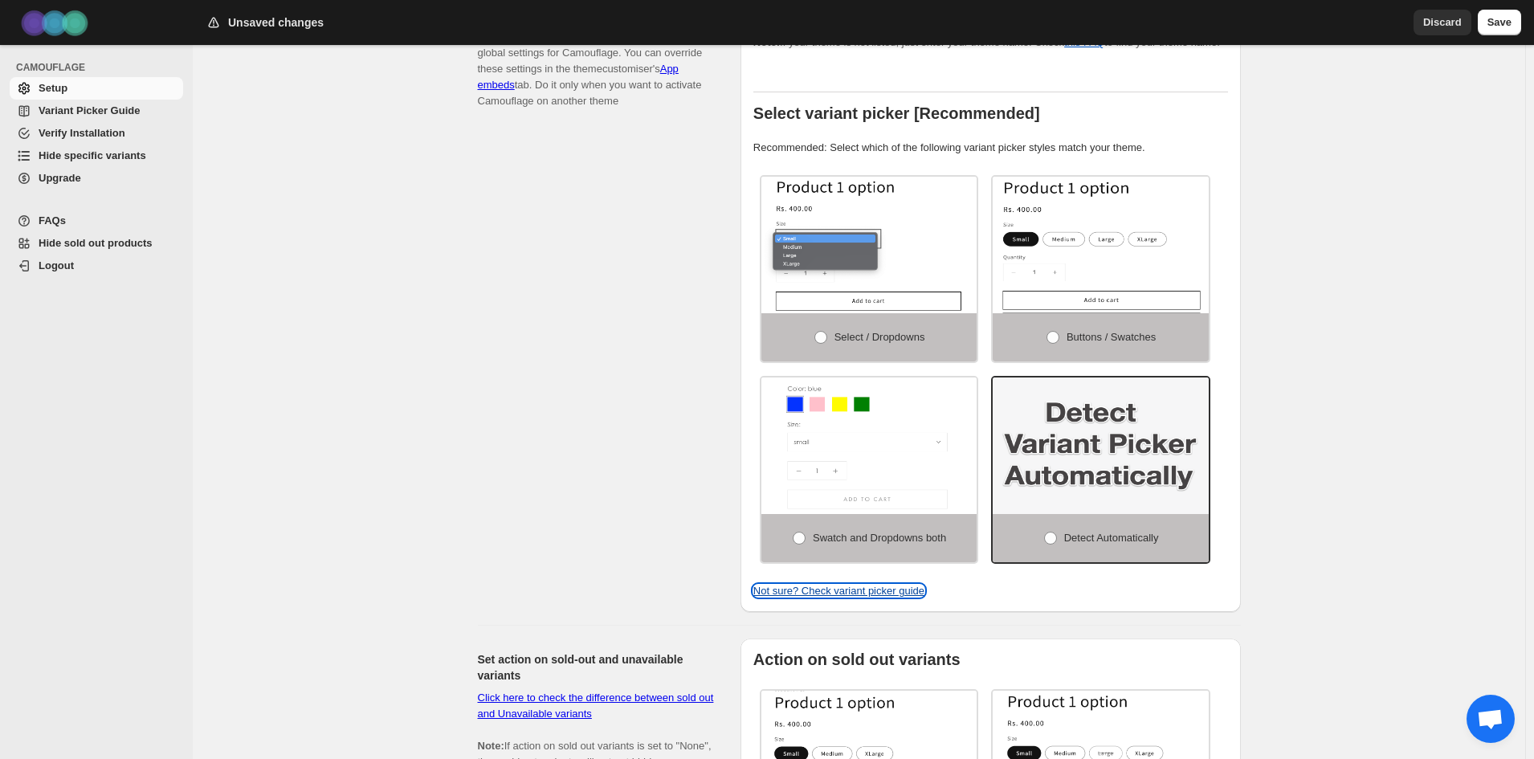
click at [852, 597] on link "Not sure? Check variant picker guide" at bounding box center [839, 591] width 171 height 12
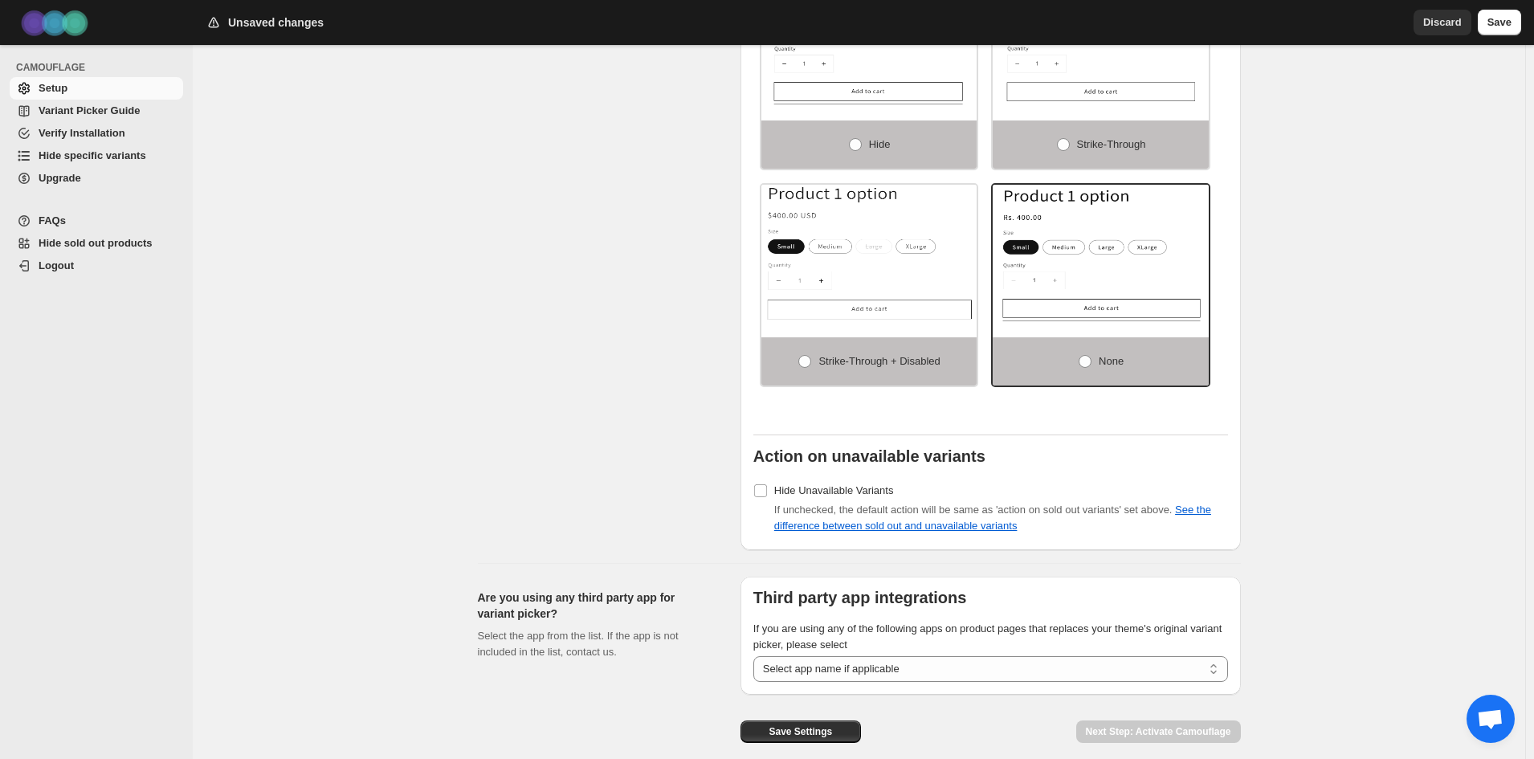
scroll to position [1196, 0]
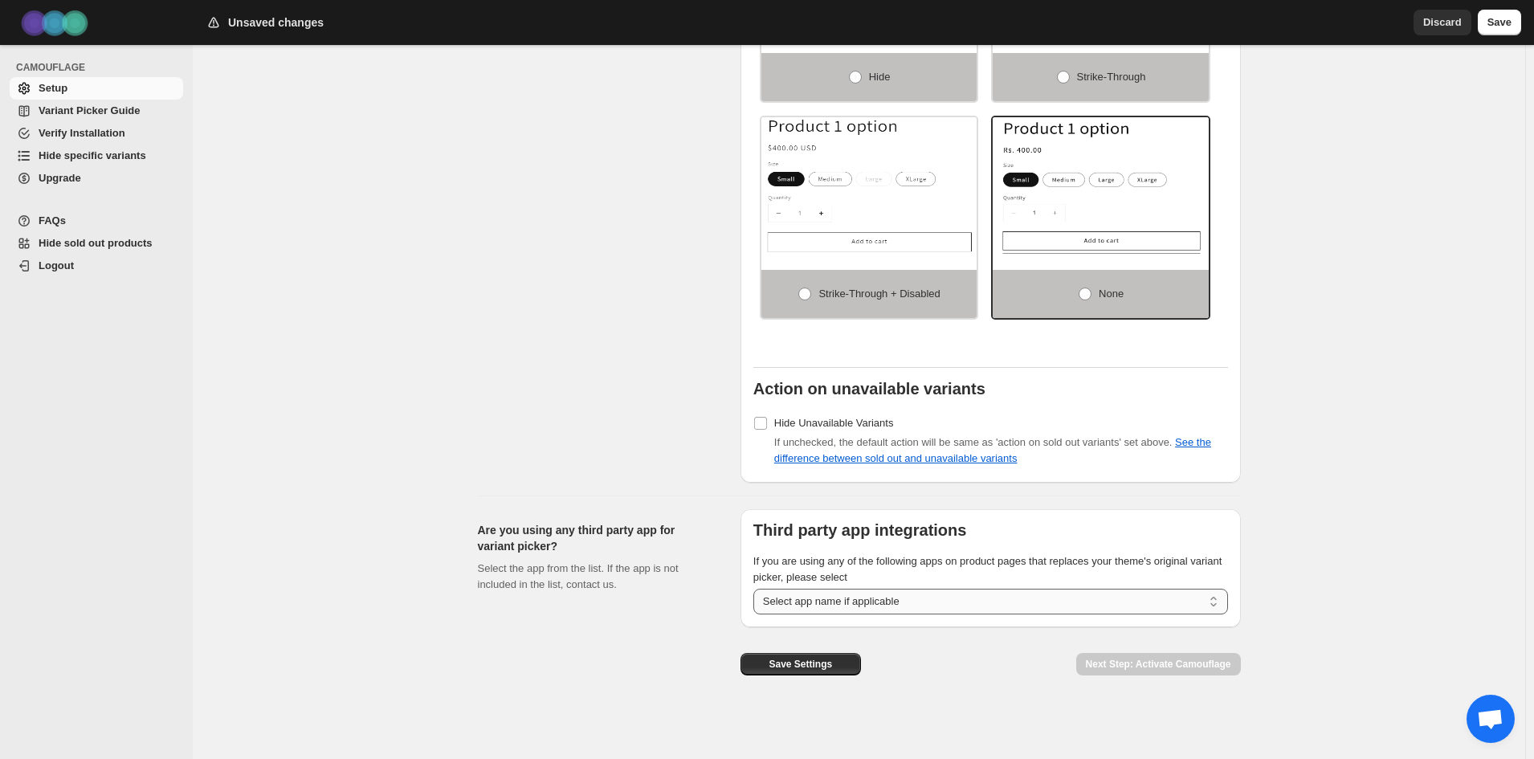
click at [835, 598] on select "**********" at bounding box center [991, 602] width 475 height 26
select select "**********"
click at [757, 589] on select "**********" at bounding box center [991, 602] width 475 height 26
click at [824, 664] on span "Save Settings" at bounding box center [800, 664] width 63 height 13
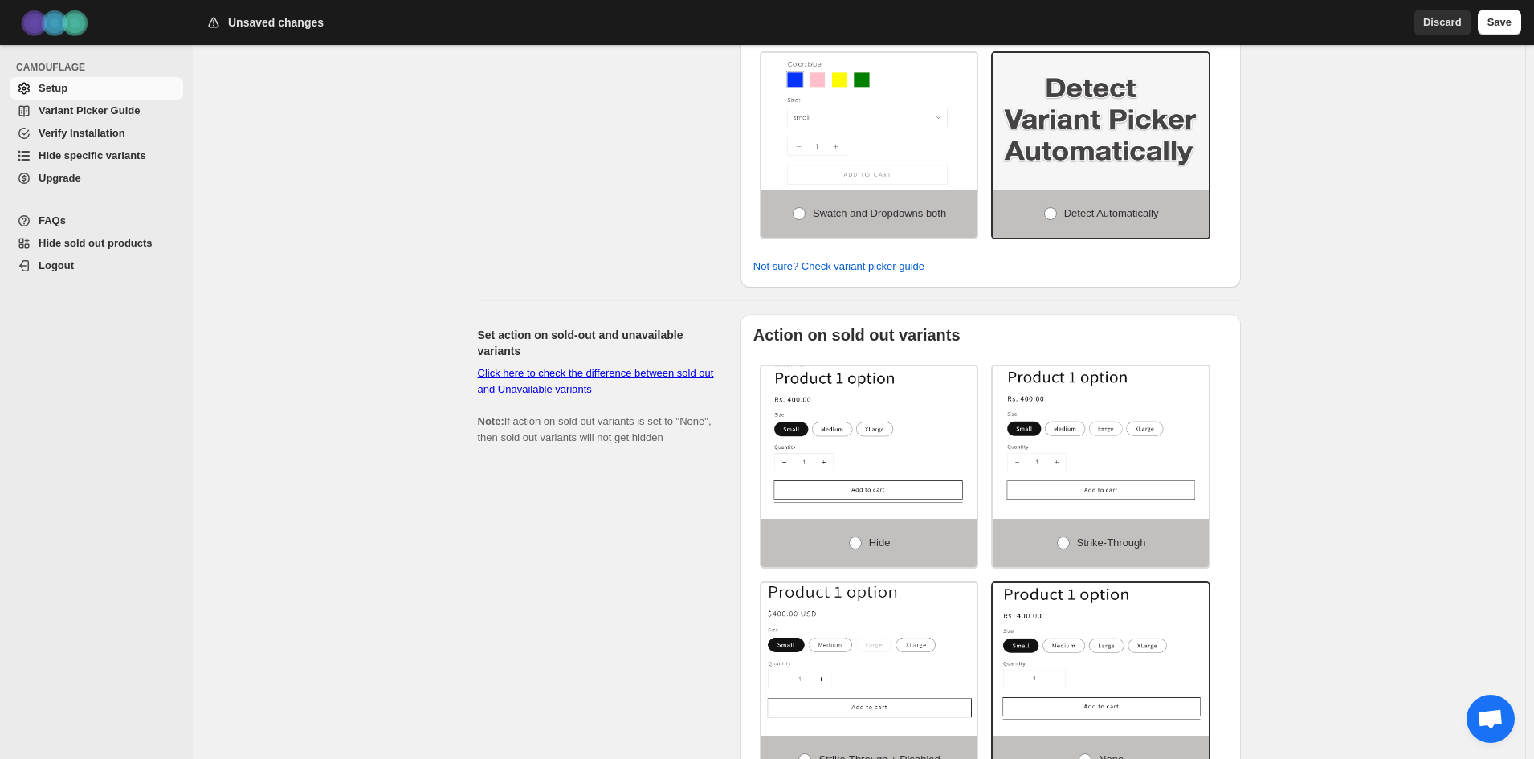
scroll to position [584, 0]
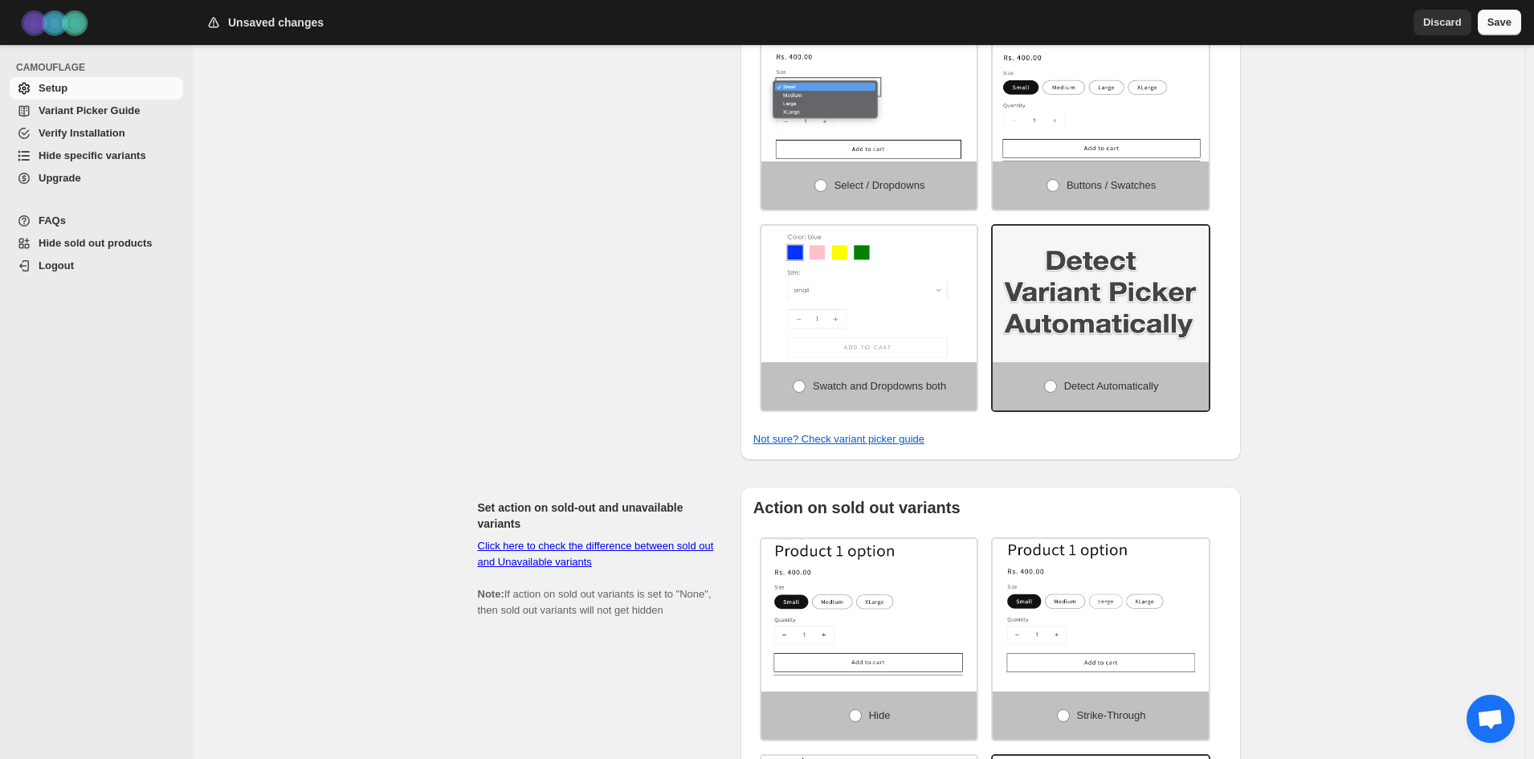
click at [1512, 27] on button "Save" at bounding box center [1499, 23] width 43 height 26
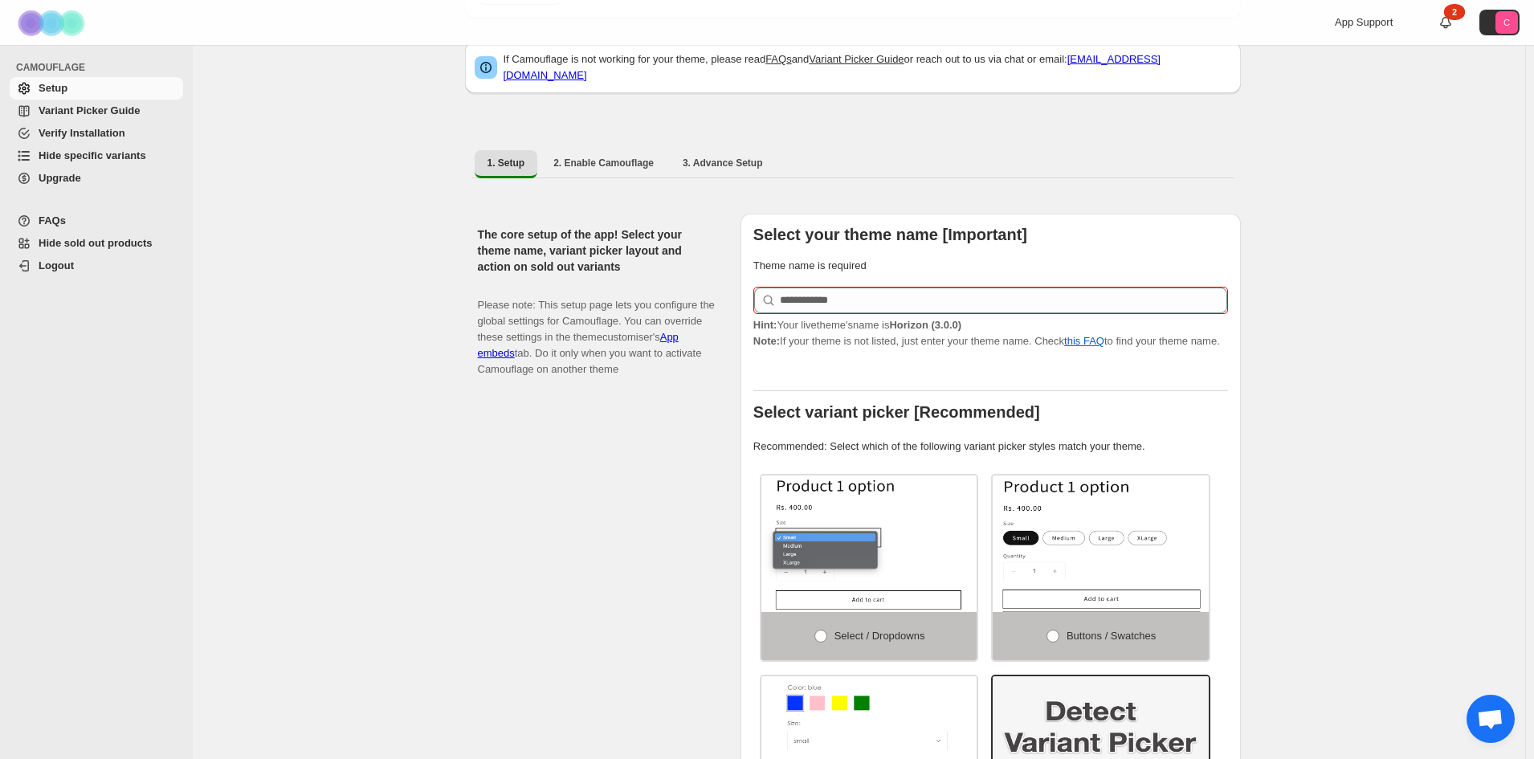
scroll to position [0, 0]
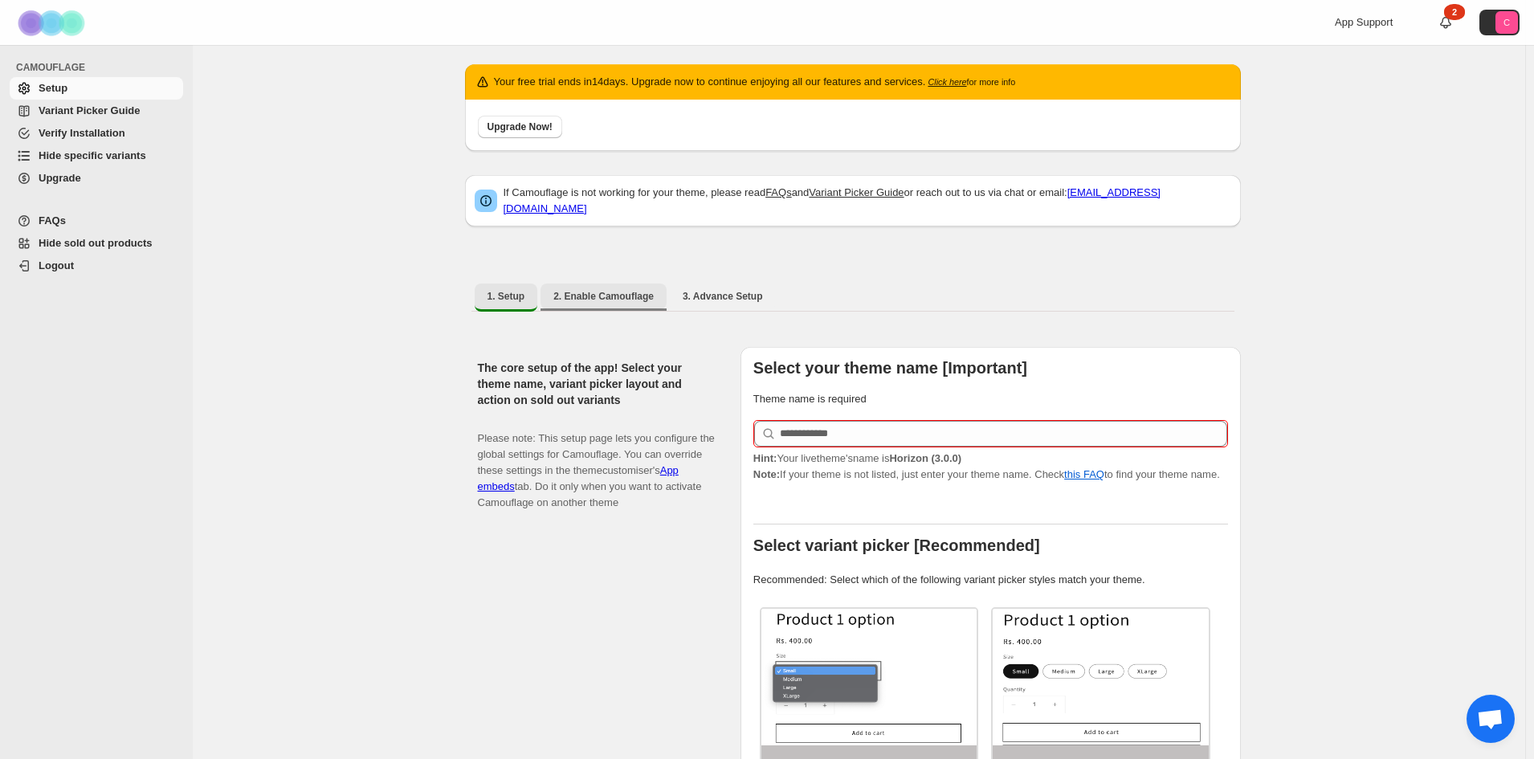
click at [578, 290] on span "2. Enable Camouflage" at bounding box center [604, 296] width 100 height 13
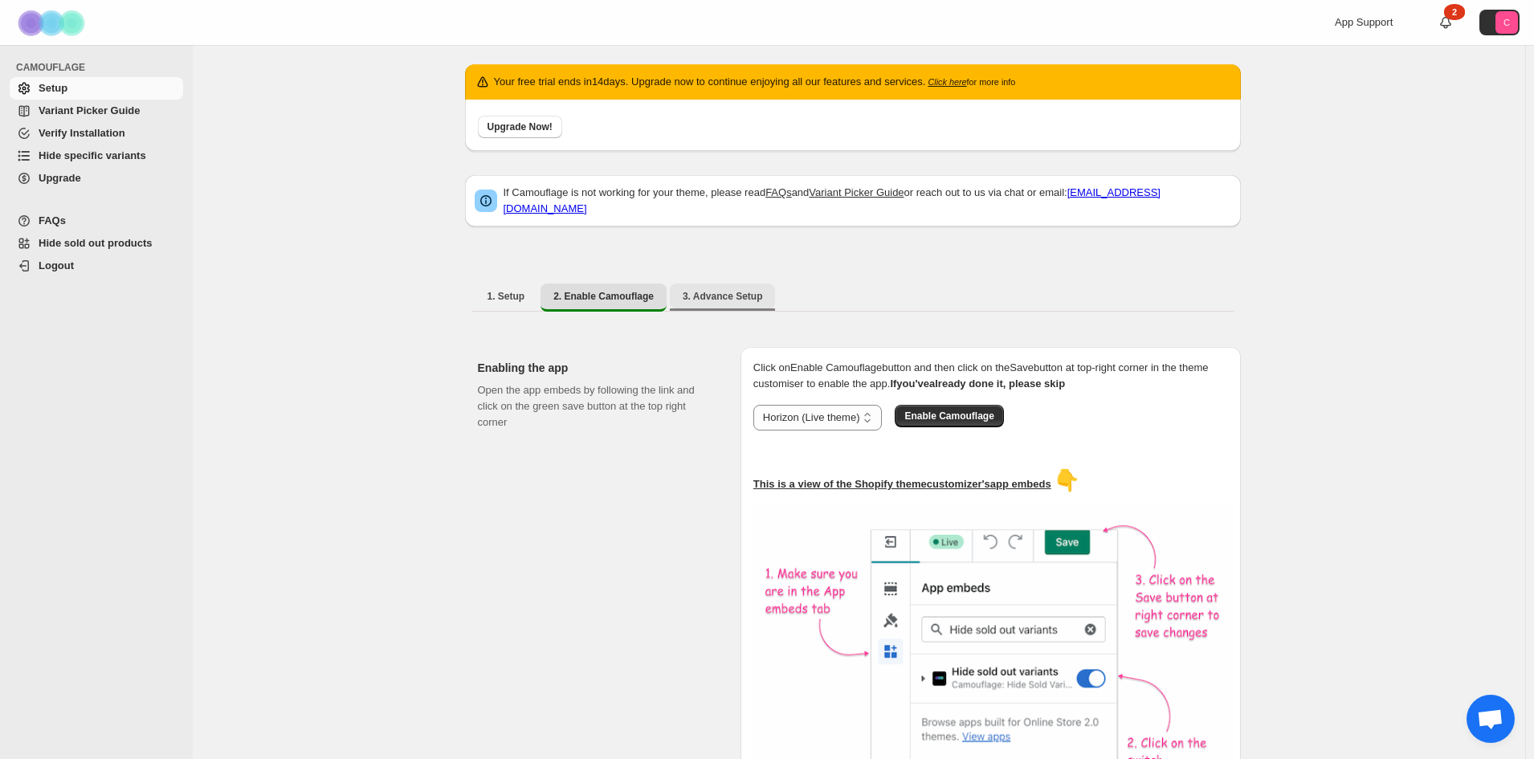
click at [730, 290] on span "3. Advance Setup" at bounding box center [723, 296] width 80 height 13
select select "**********"
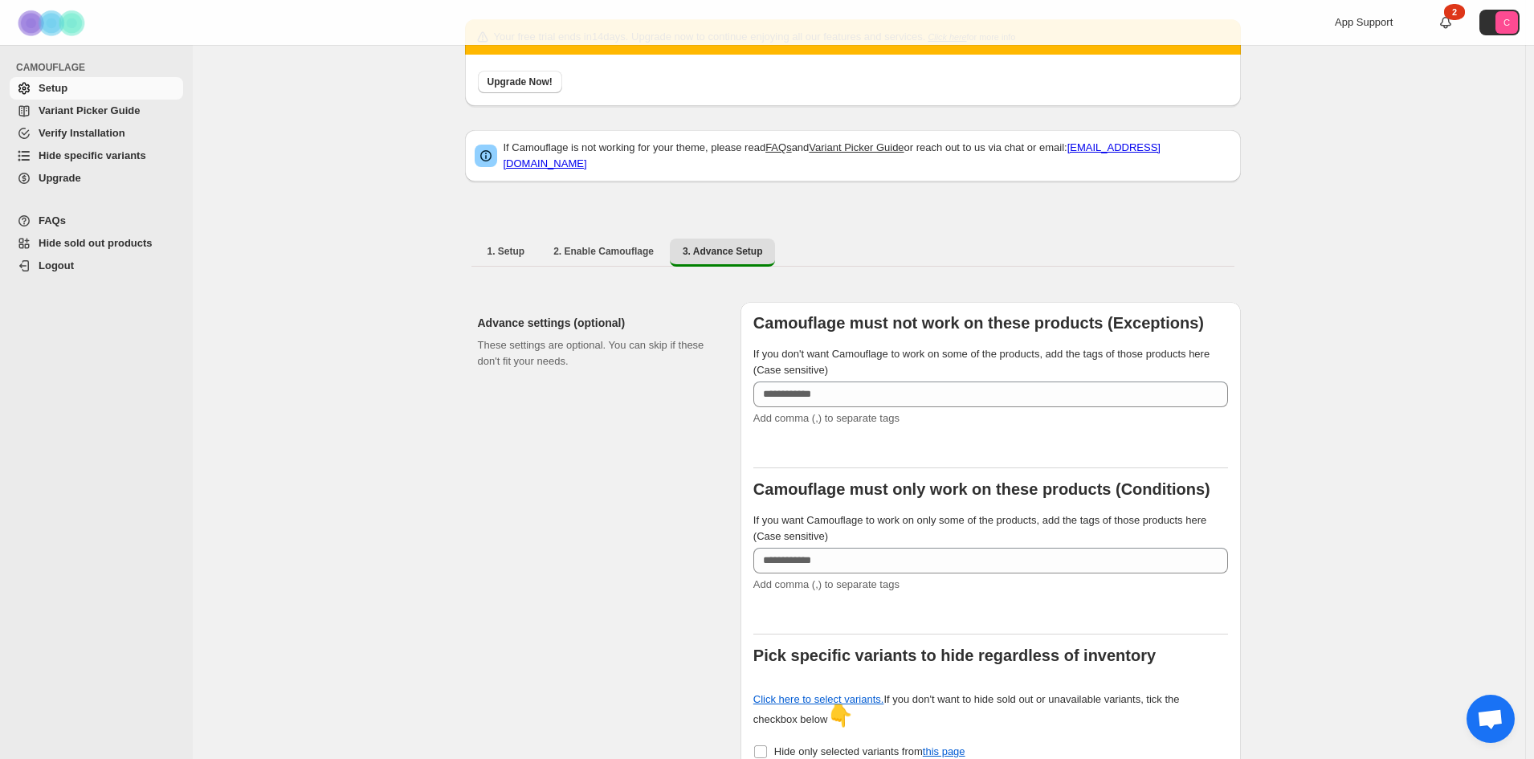
scroll to position [80, 0]
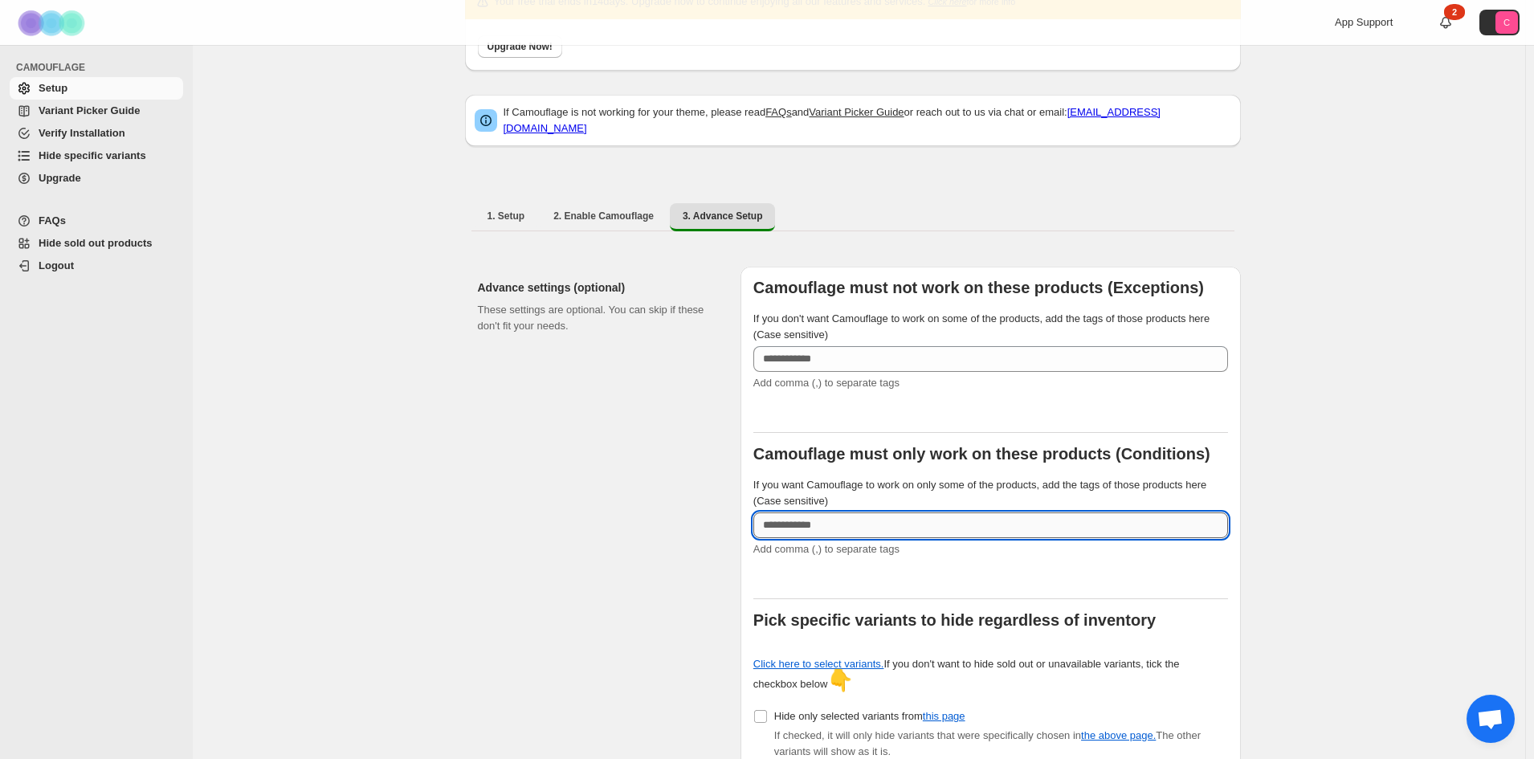
click at [901, 513] on input "If you want Camouflage to work on only some of the products, add the tags of th…" at bounding box center [991, 526] width 475 height 26
click at [937, 570] on div at bounding box center [991, 584] width 475 height 29
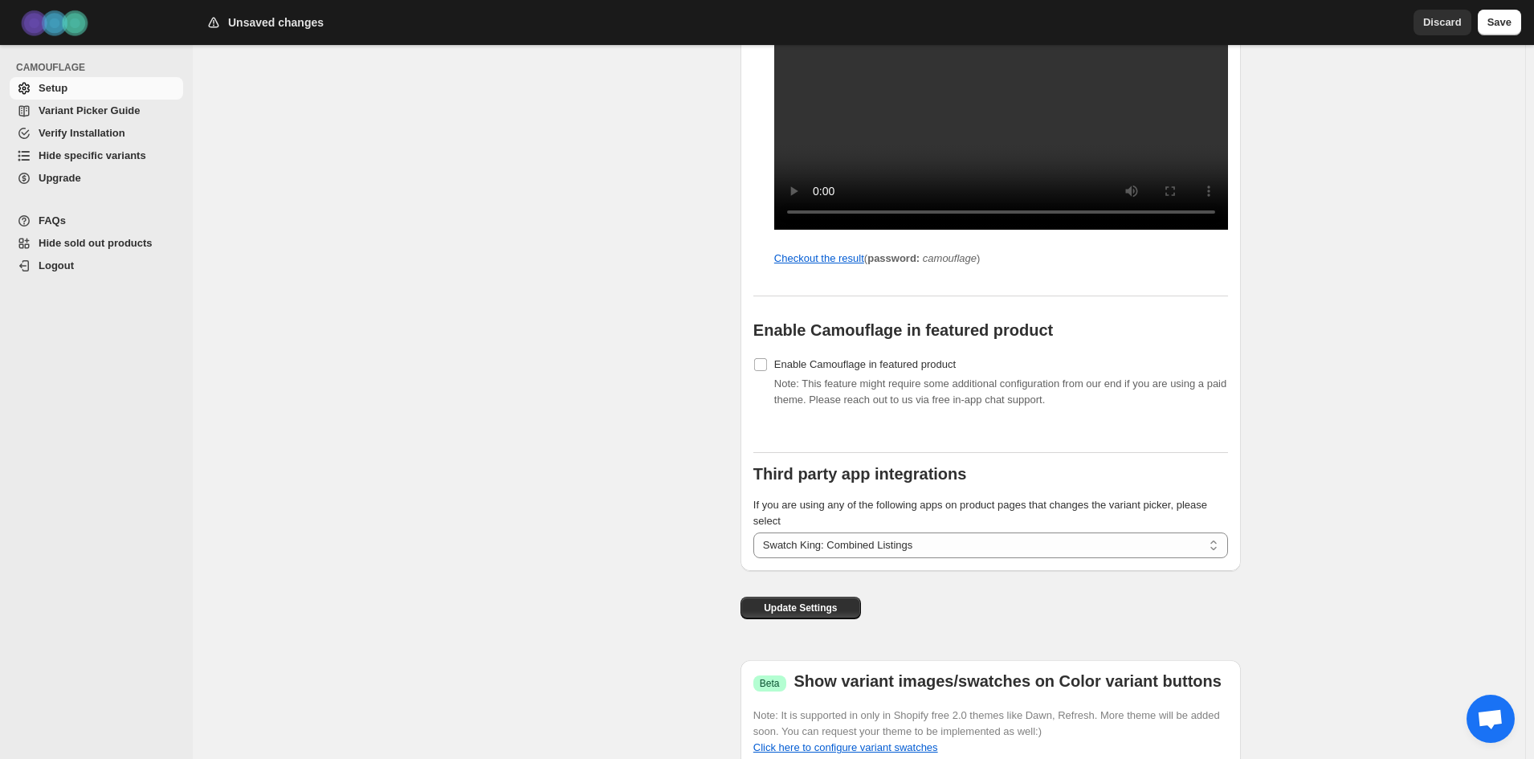
scroll to position [1607, 0]
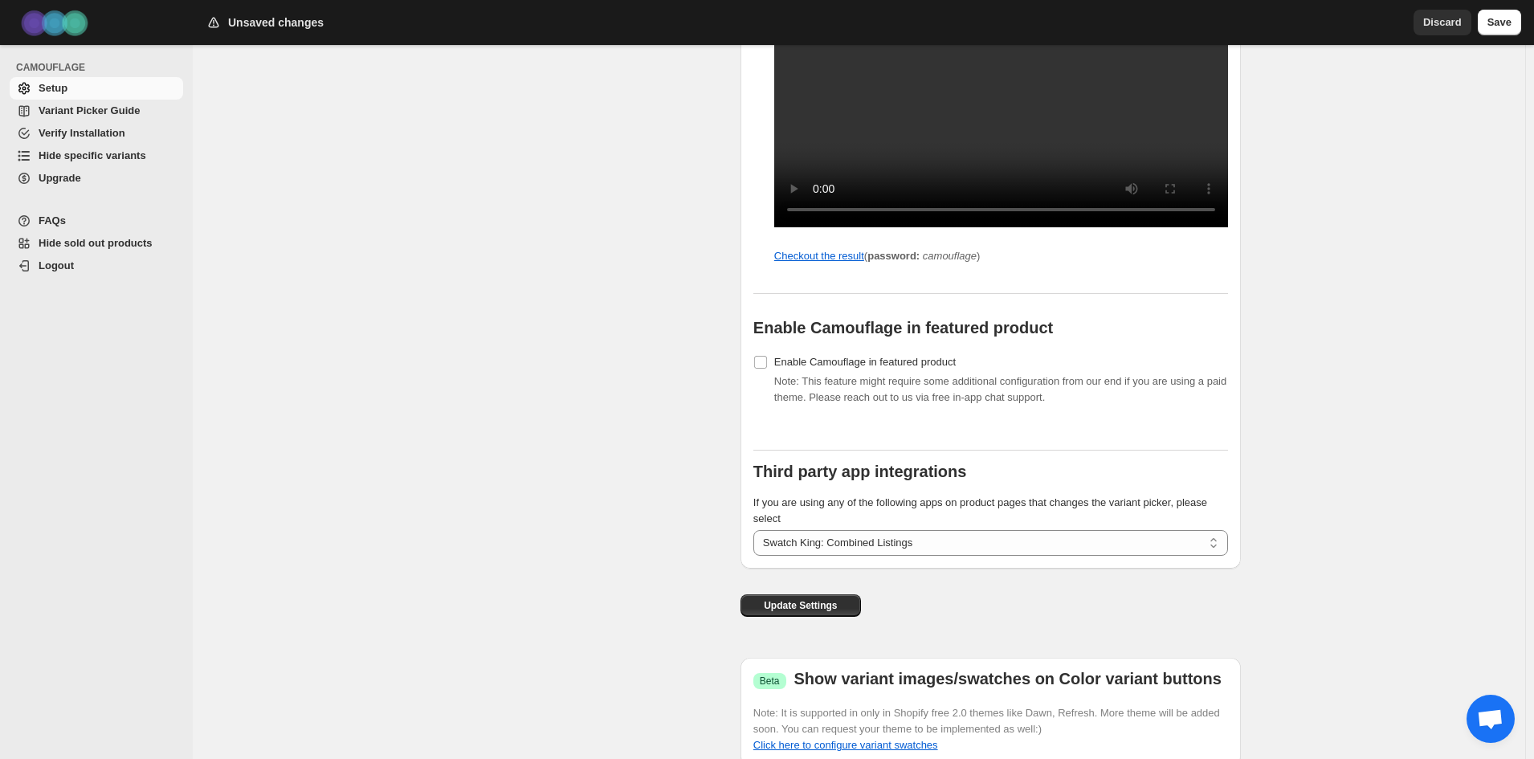
click at [66, 157] on span "Hide specific variants" at bounding box center [93, 155] width 108 height 12
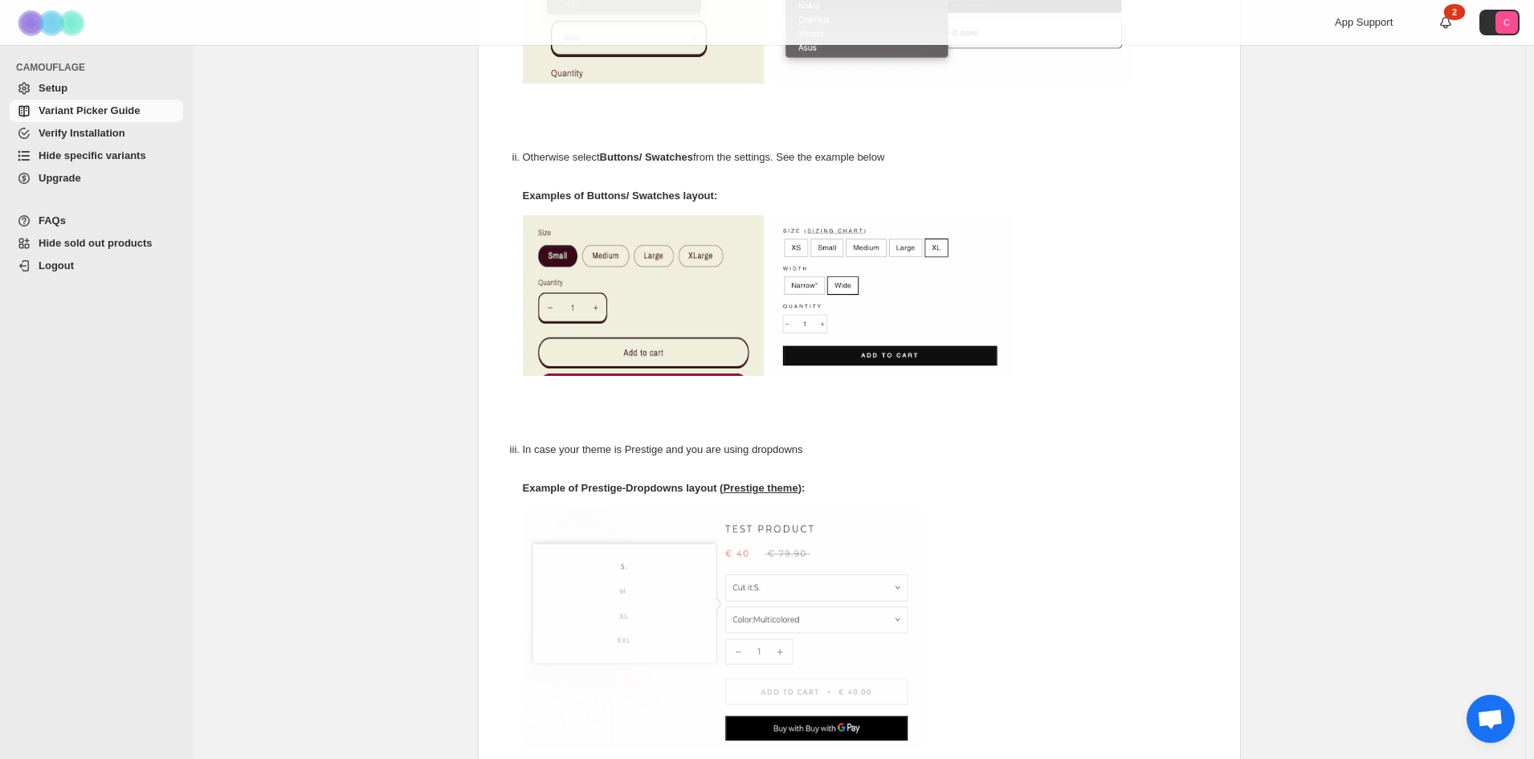
scroll to position [384, 0]
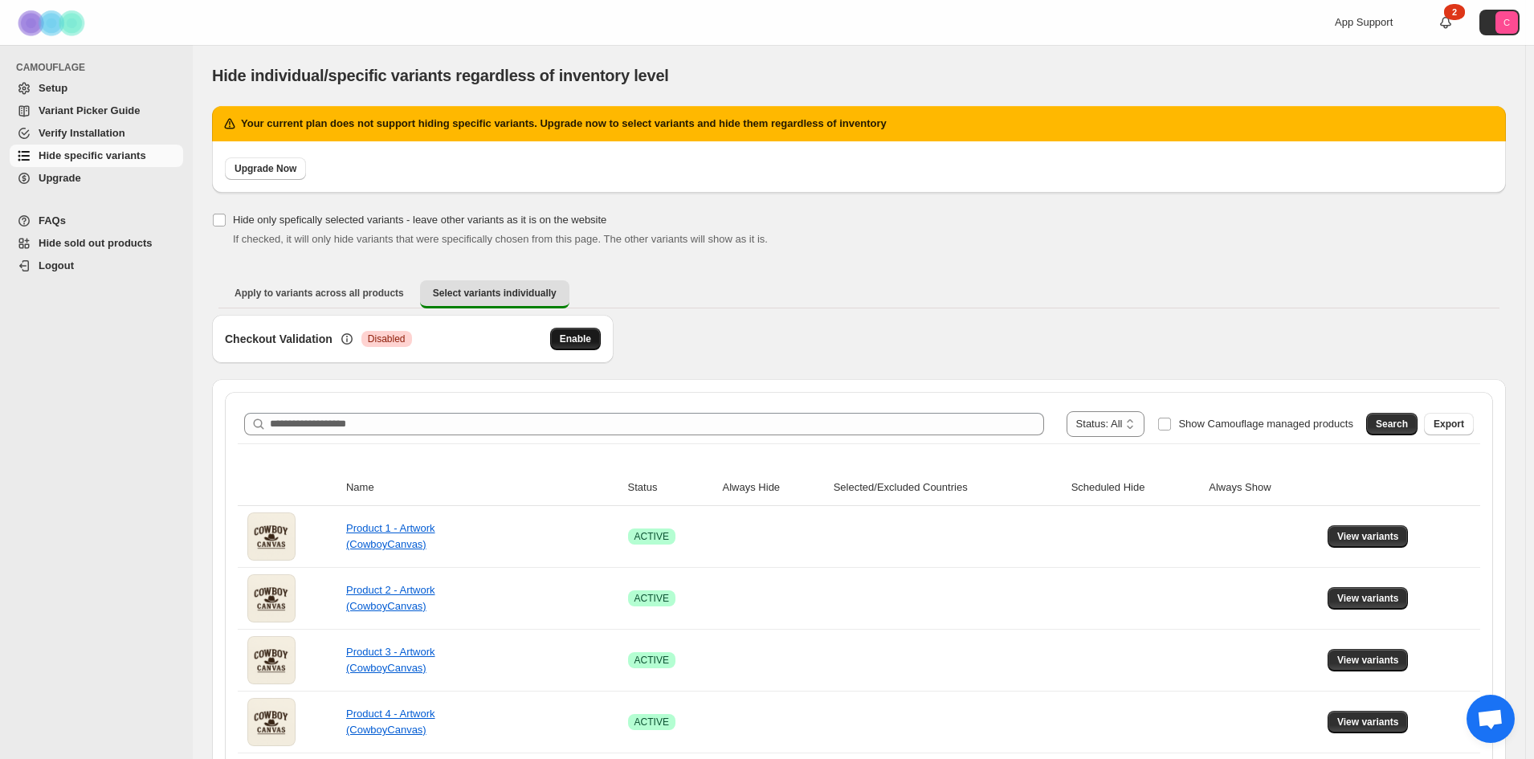
click at [570, 336] on span "Enable" at bounding box center [575, 339] width 31 height 13
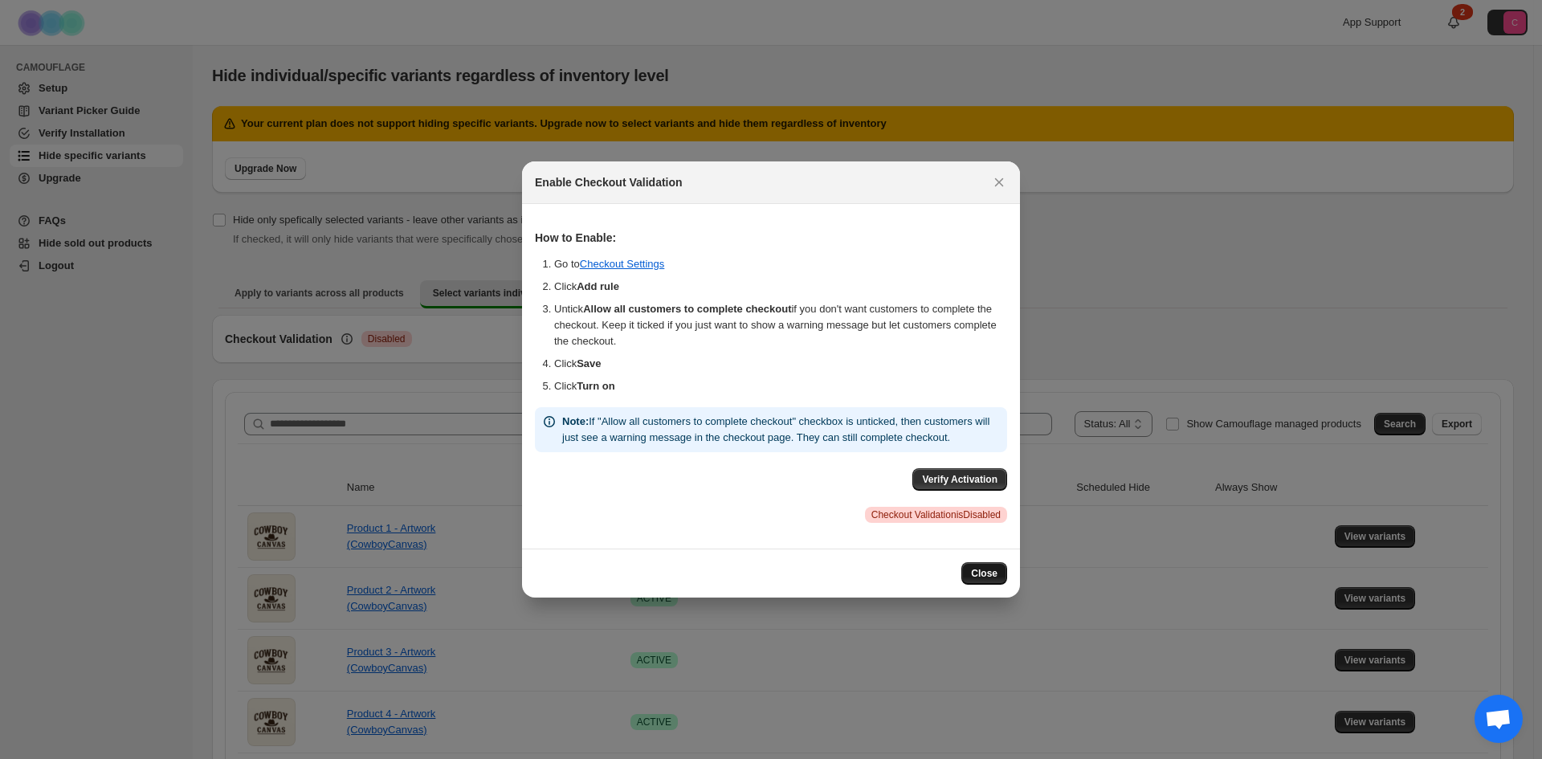
click at [984, 580] on span "Close" at bounding box center [984, 573] width 27 height 13
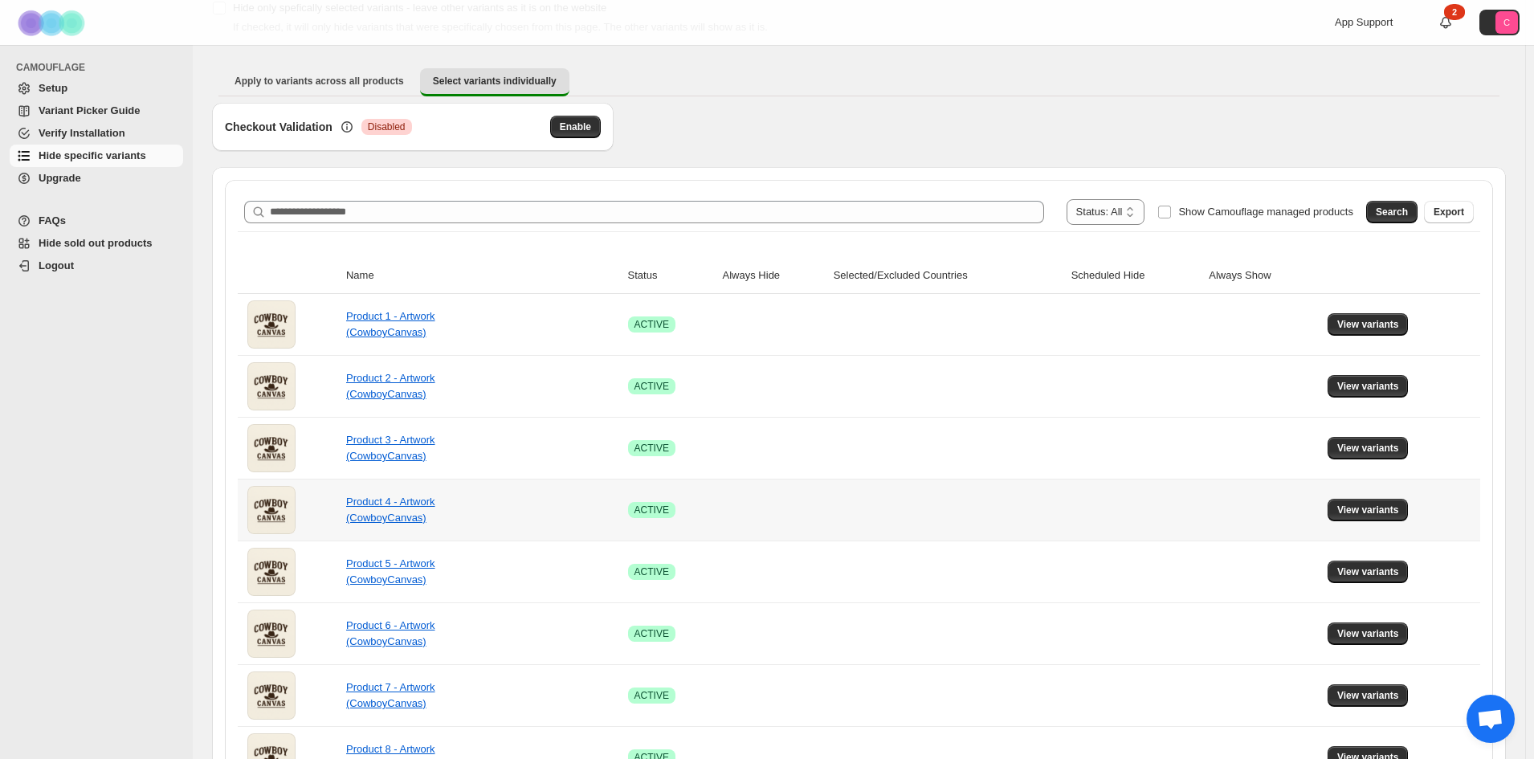
scroll to position [241, 0]
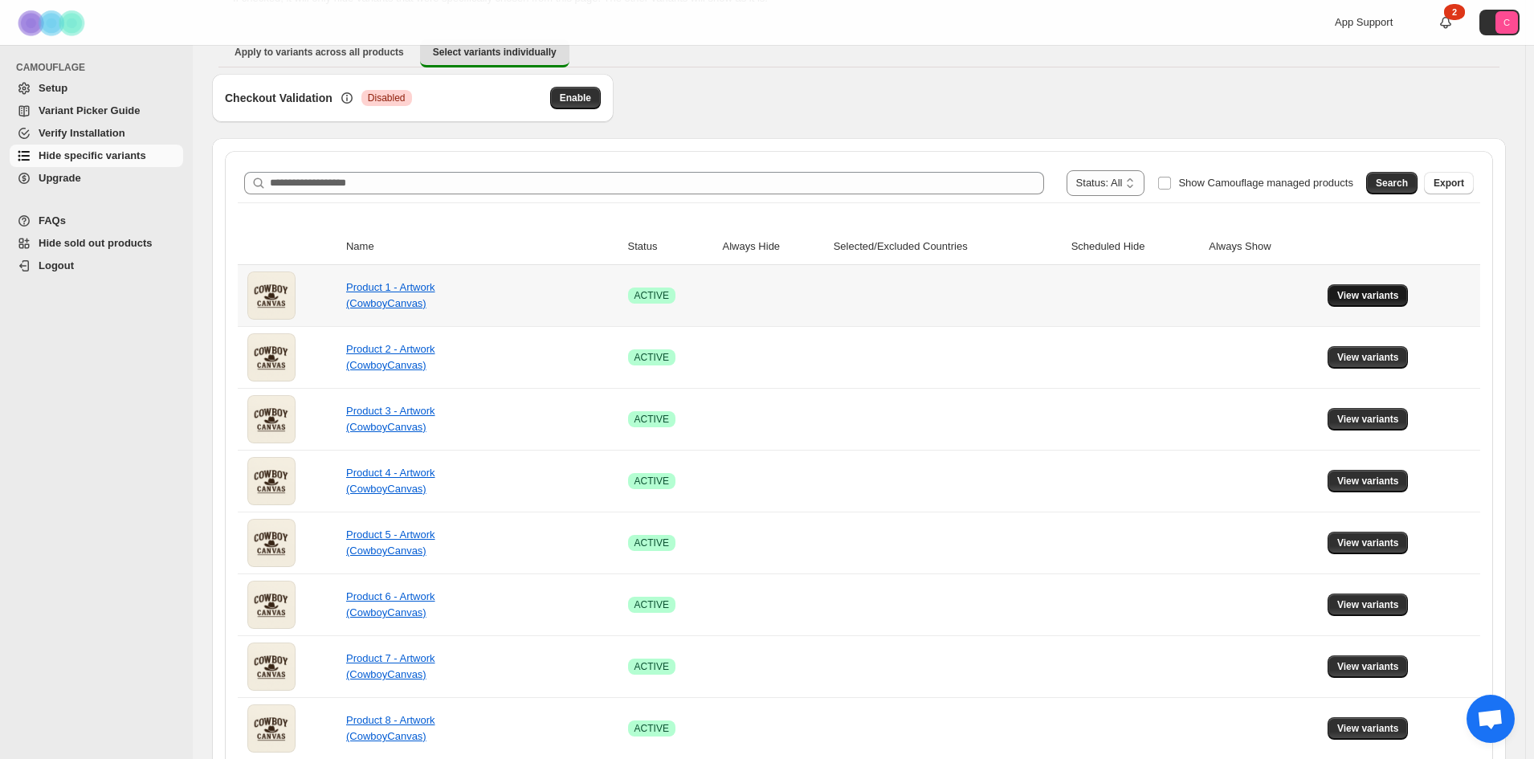
click at [1383, 289] on button "View variants" at bounding box center [1368, 295] width 81 height 22
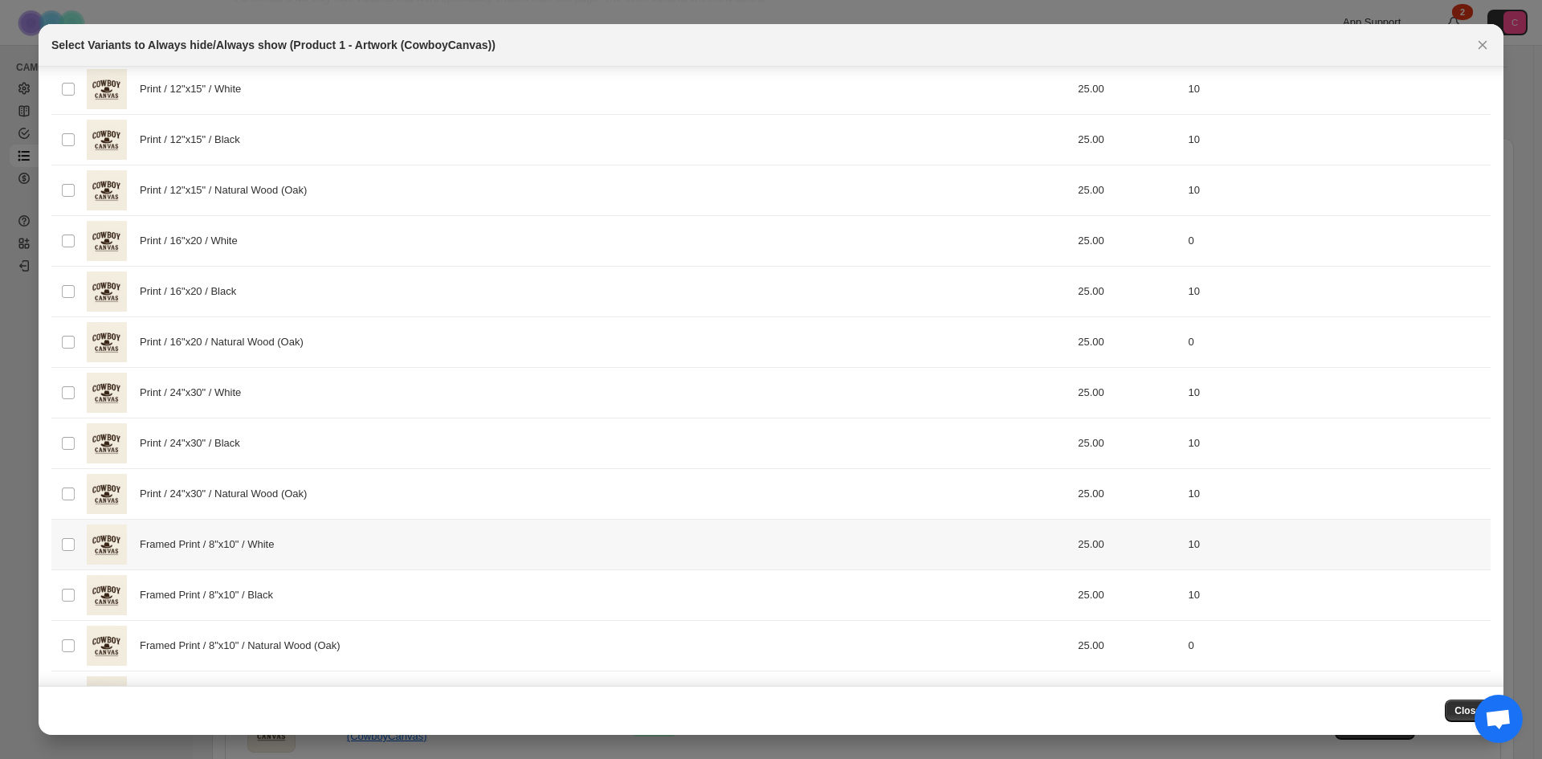
scroll to position [0, 0]
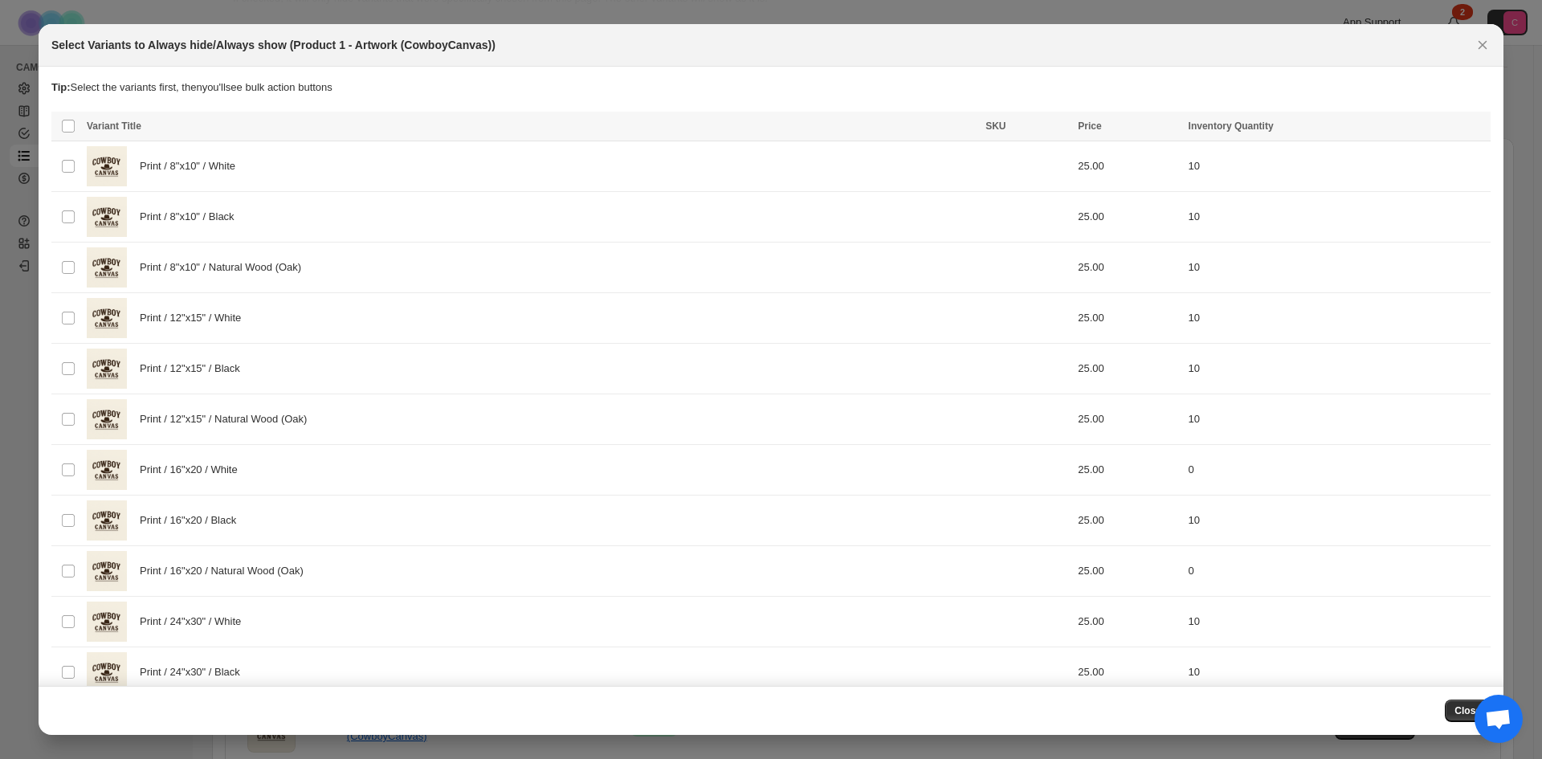
click at [1463, 705] on span "Close" at bounding box center [1468, 711] width 27 height 13
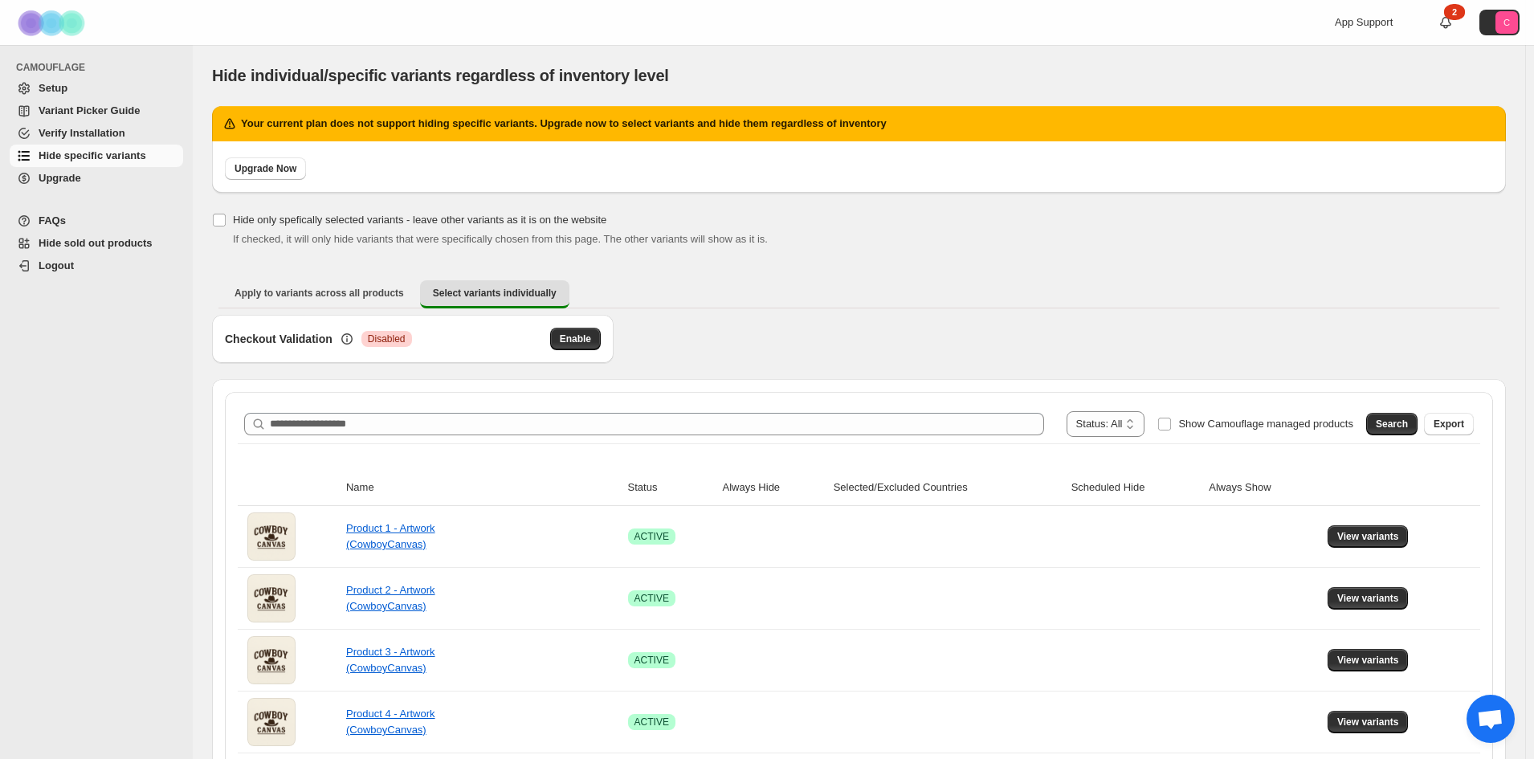
click at [86, 87] on span "Setup" at bounding box center [109, 88] width 141 height 16
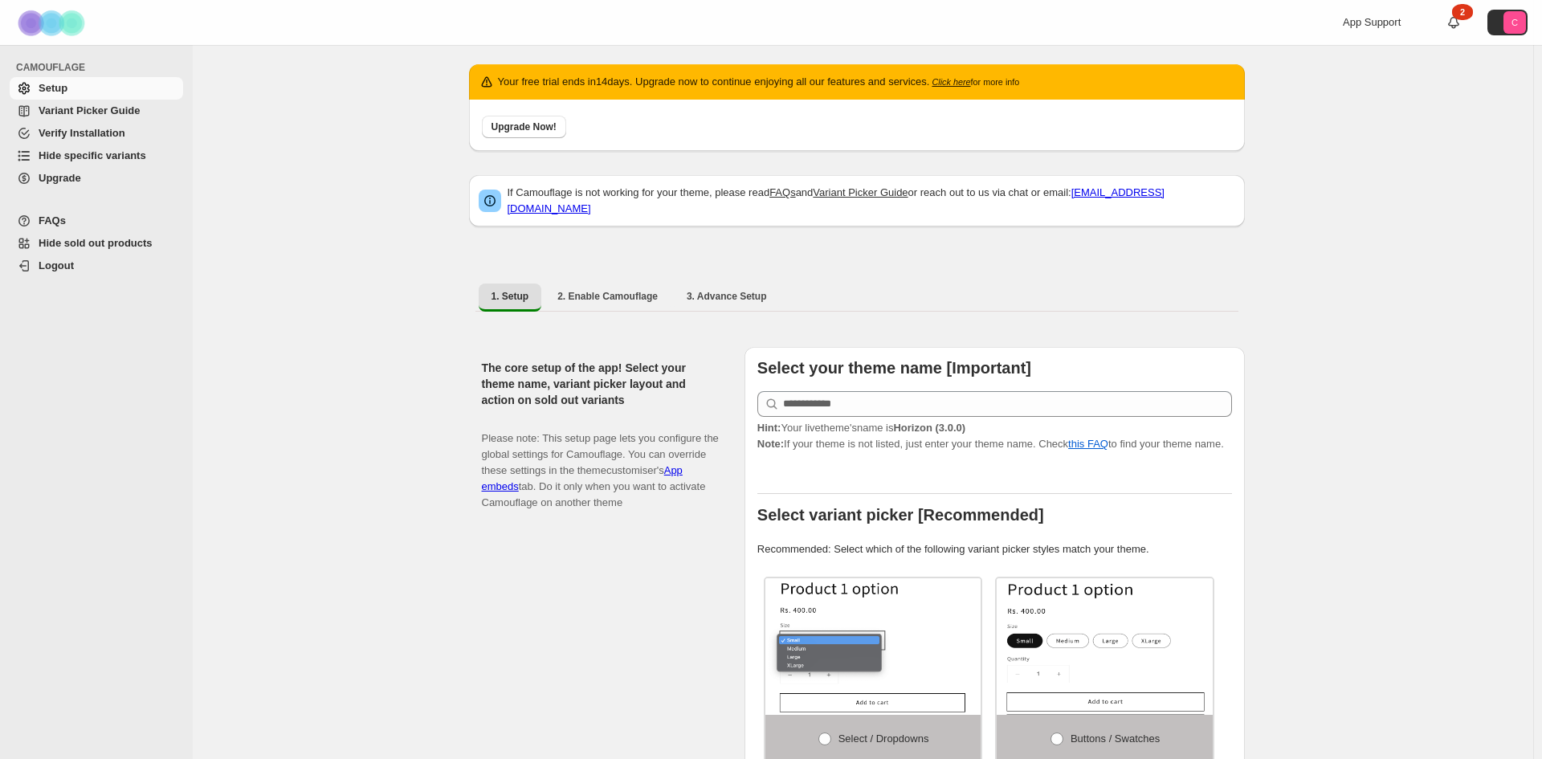
select select "**********"
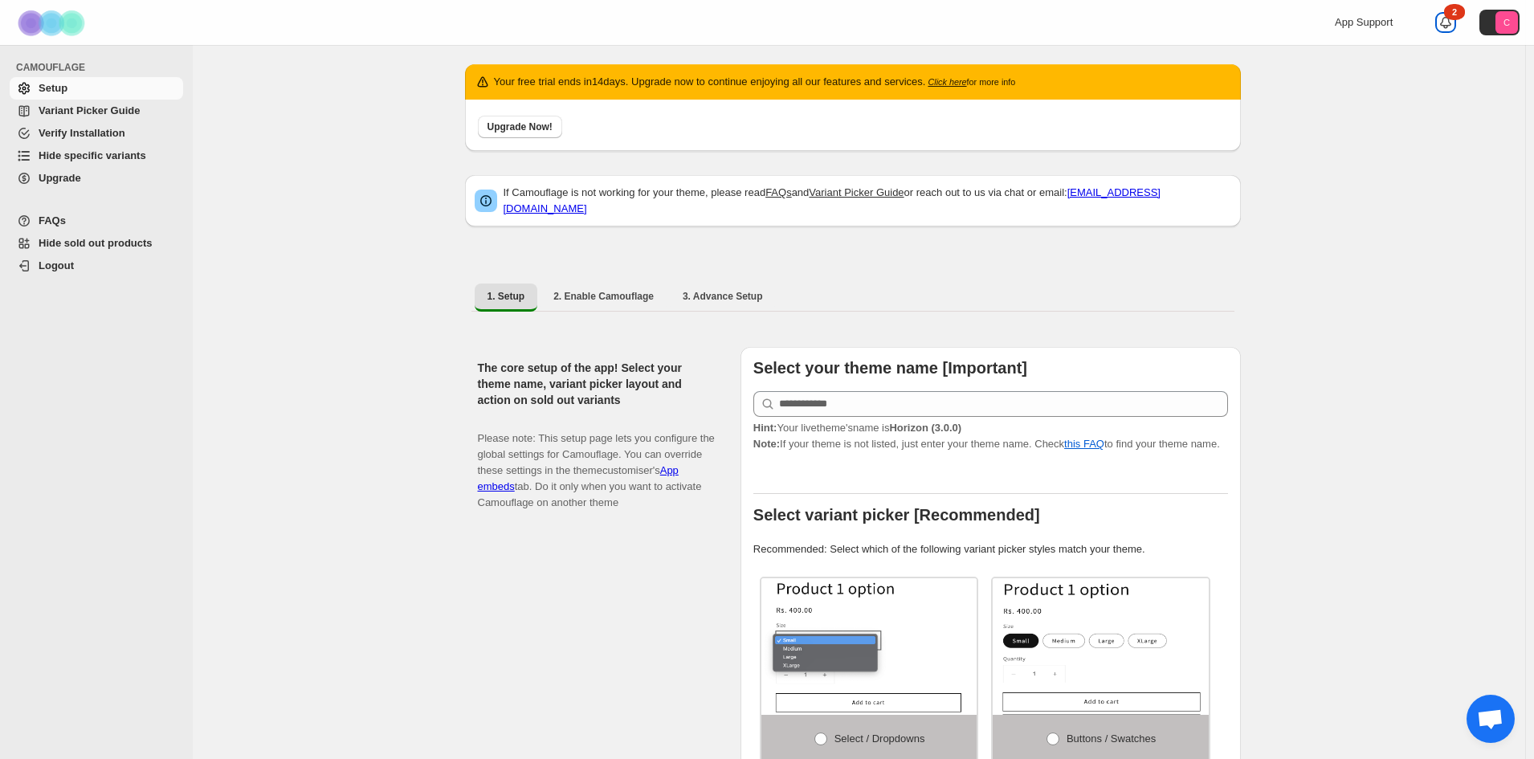
click at [1454, 22] on icon at bounding box center [1446, 22] width 16 height 16
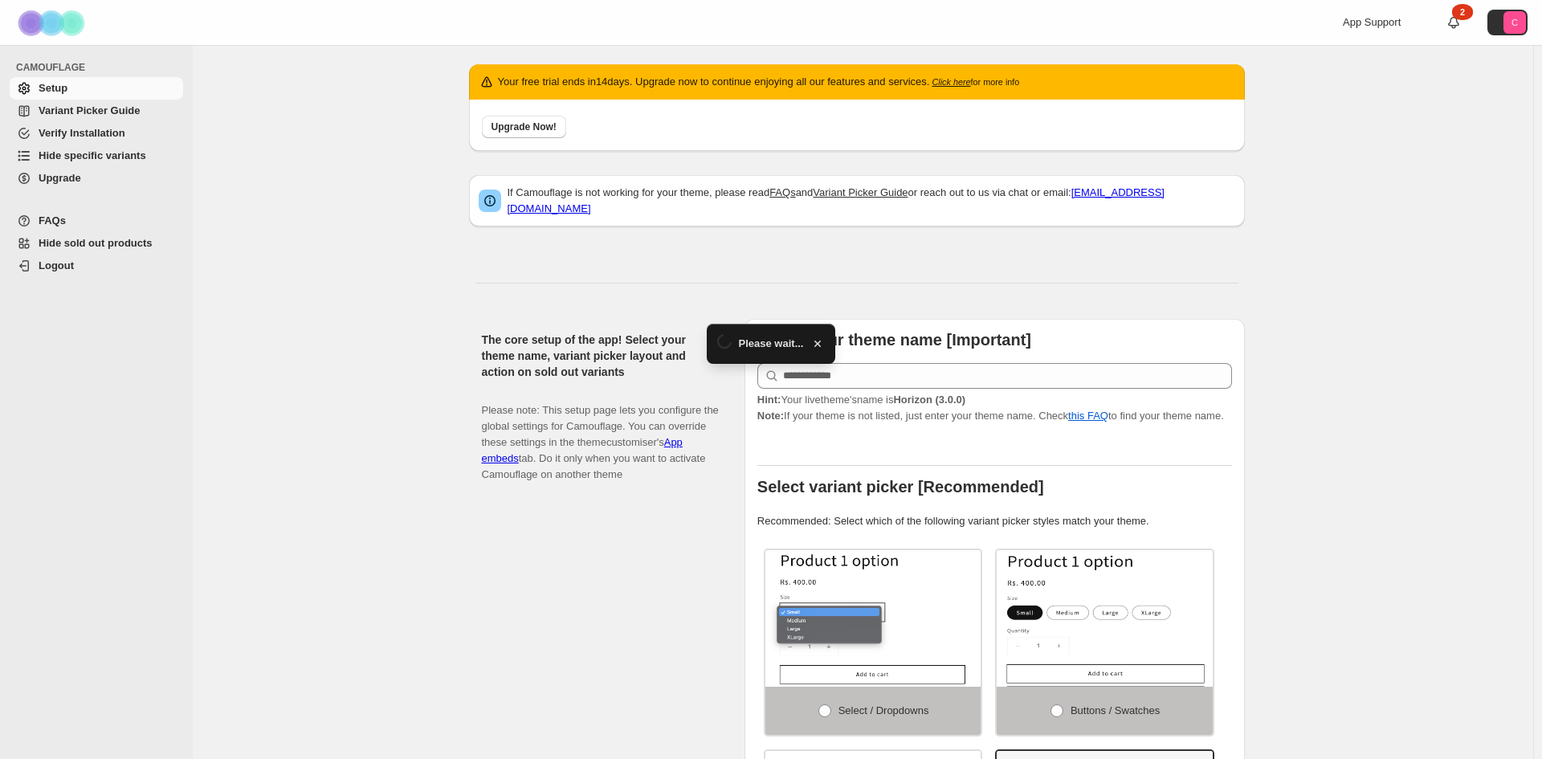
select select "**********"
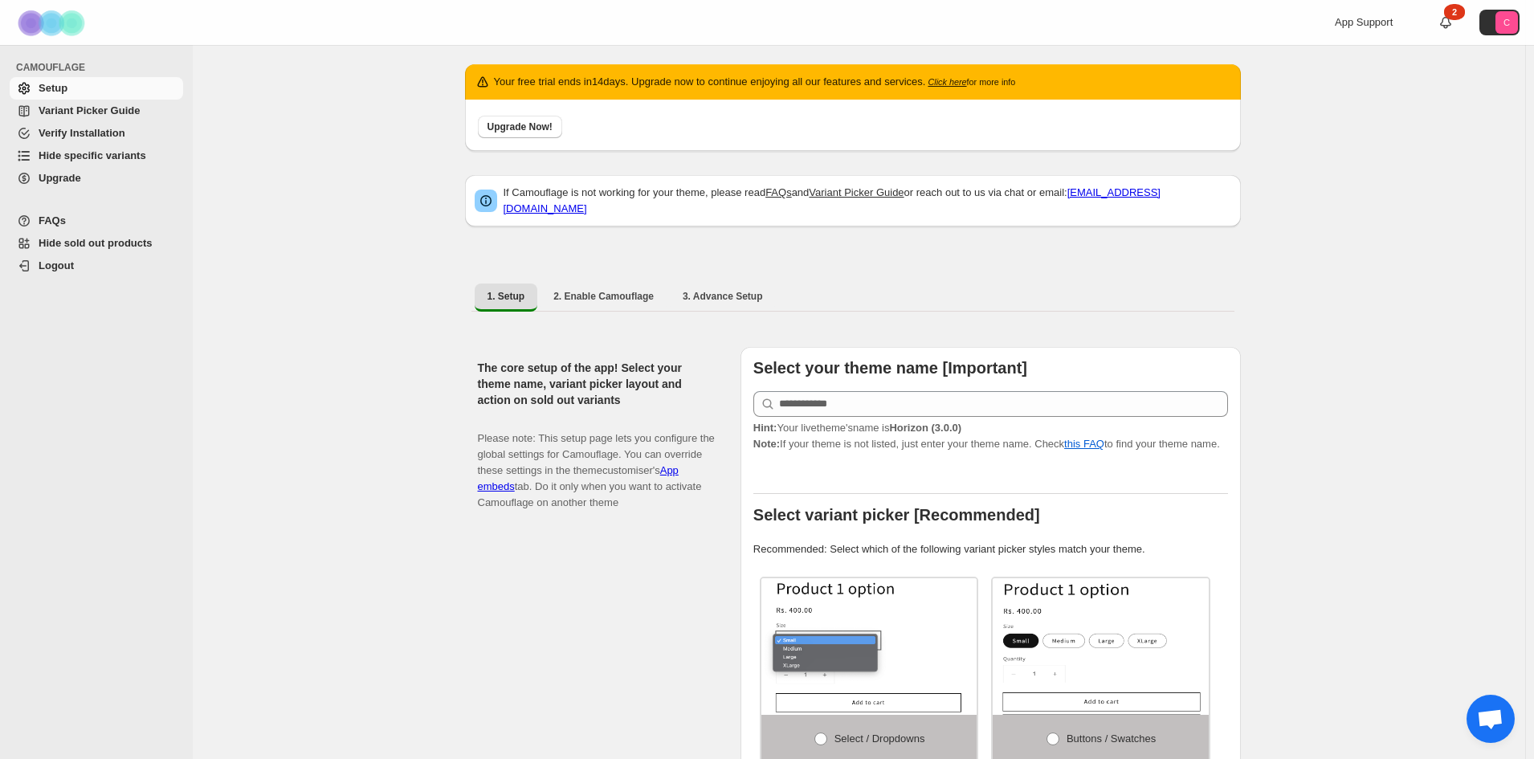
click at [84, 135] on span "Verify Installation" at bounding box center [82, 133] width 87 height 12
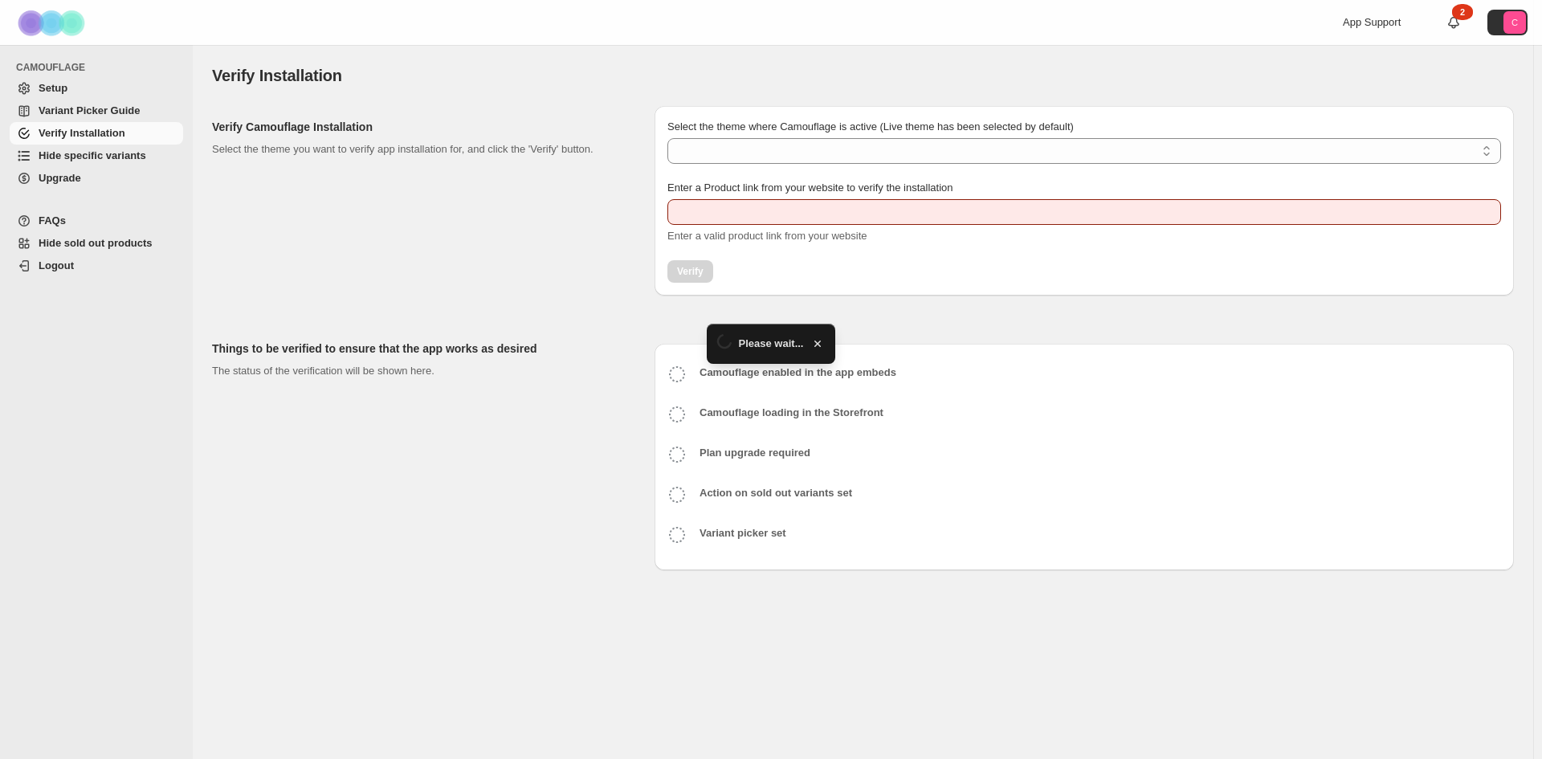
type input "**********"
select select "**********"
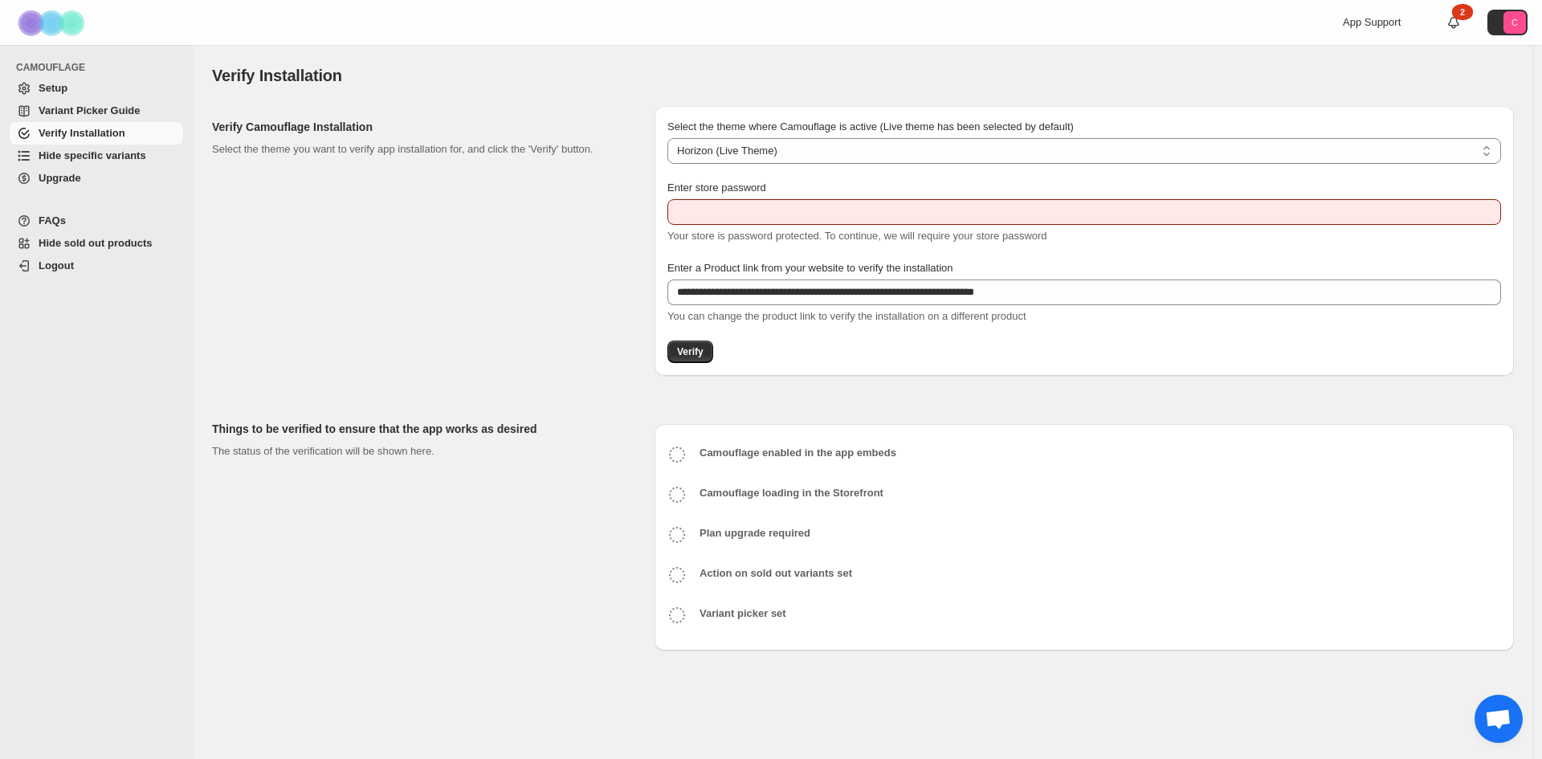
click at [63, 270] on span "Logout" at bounding box center [56, 265] width 35 height 12
